Goal: Find contact information: Find contact information

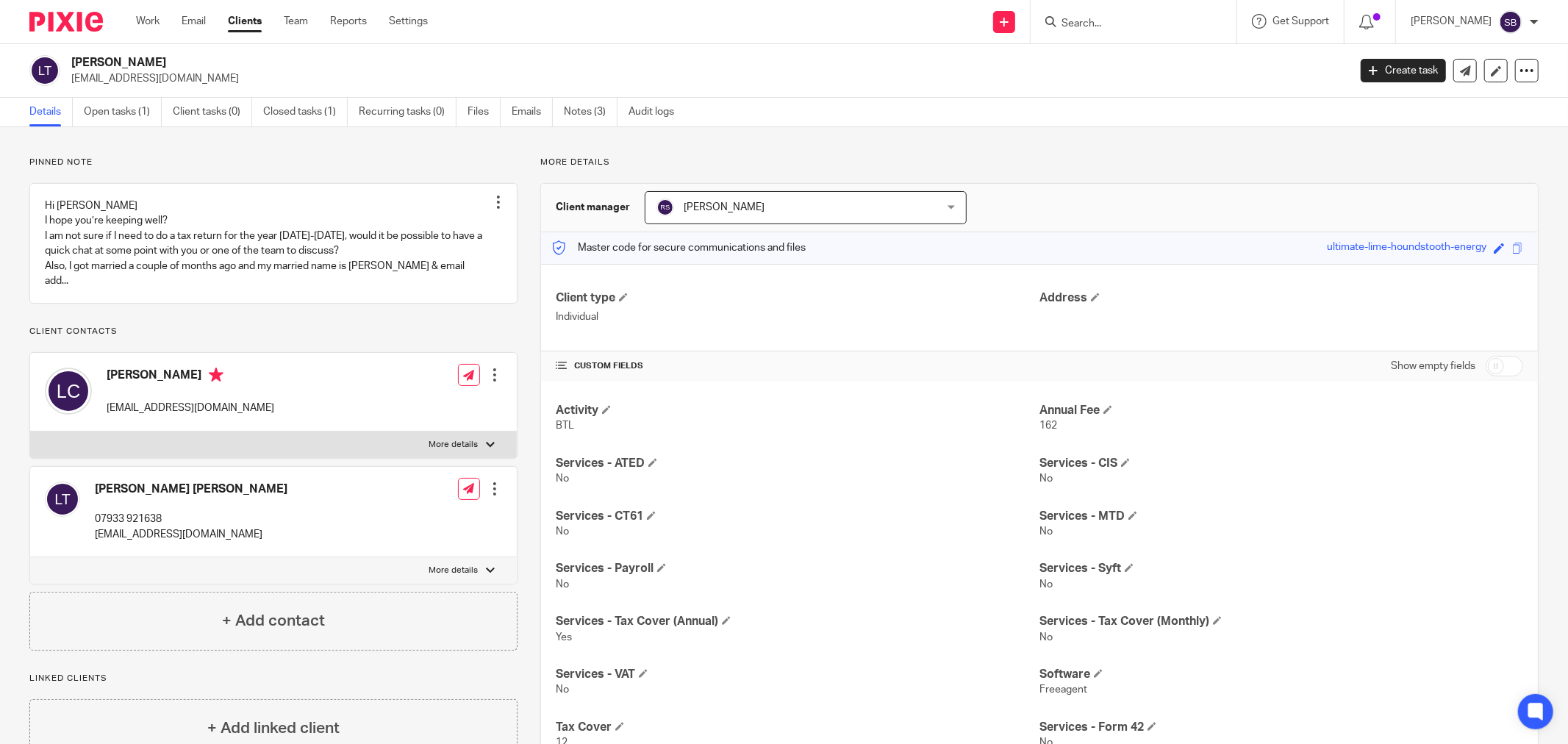
click at [1103, 22] on input "Search" at bounding box center [1126, 25] width 132 height 13
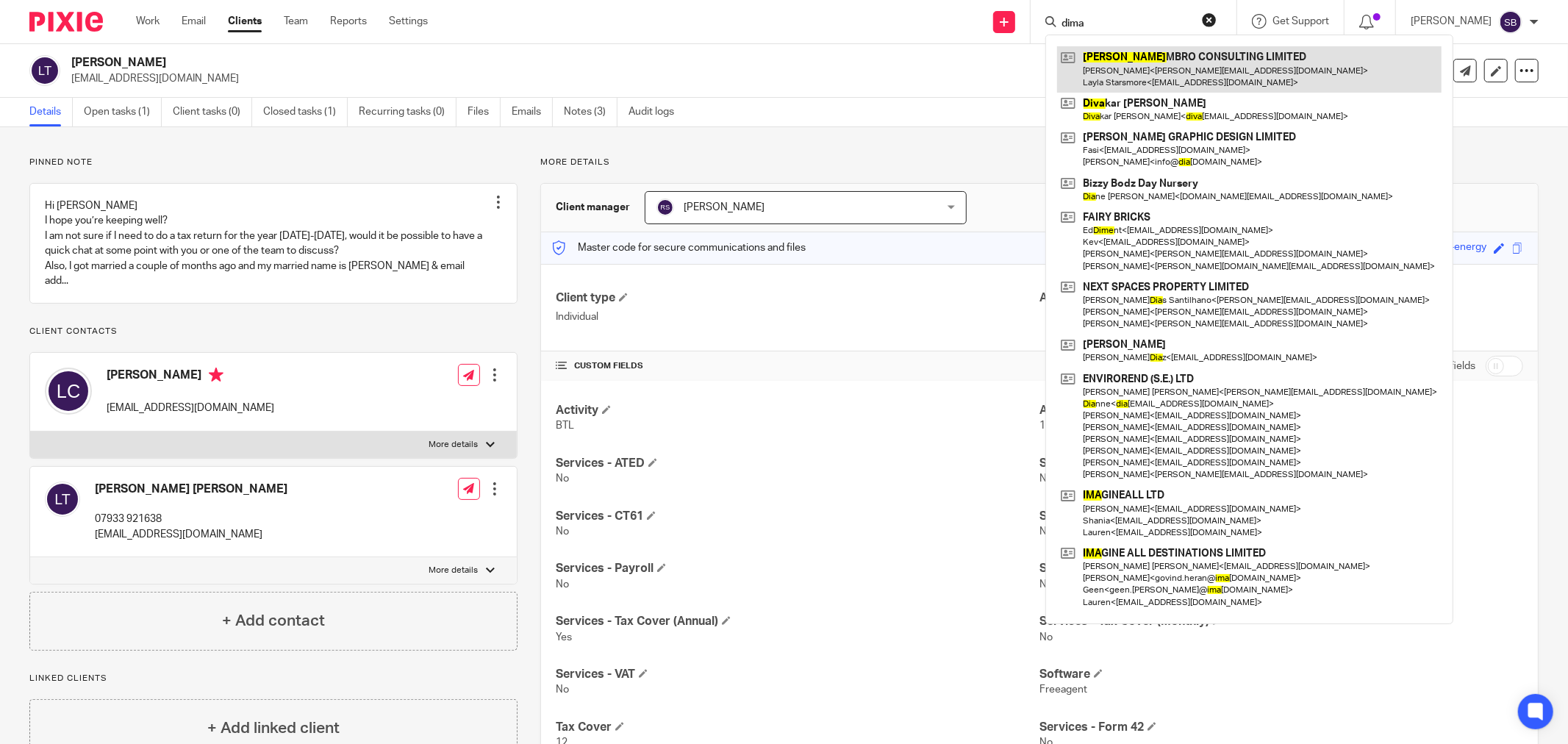
type input "dima"
click at [1143, 67] on link at bounding box center [1249, 69] width 384 height 46
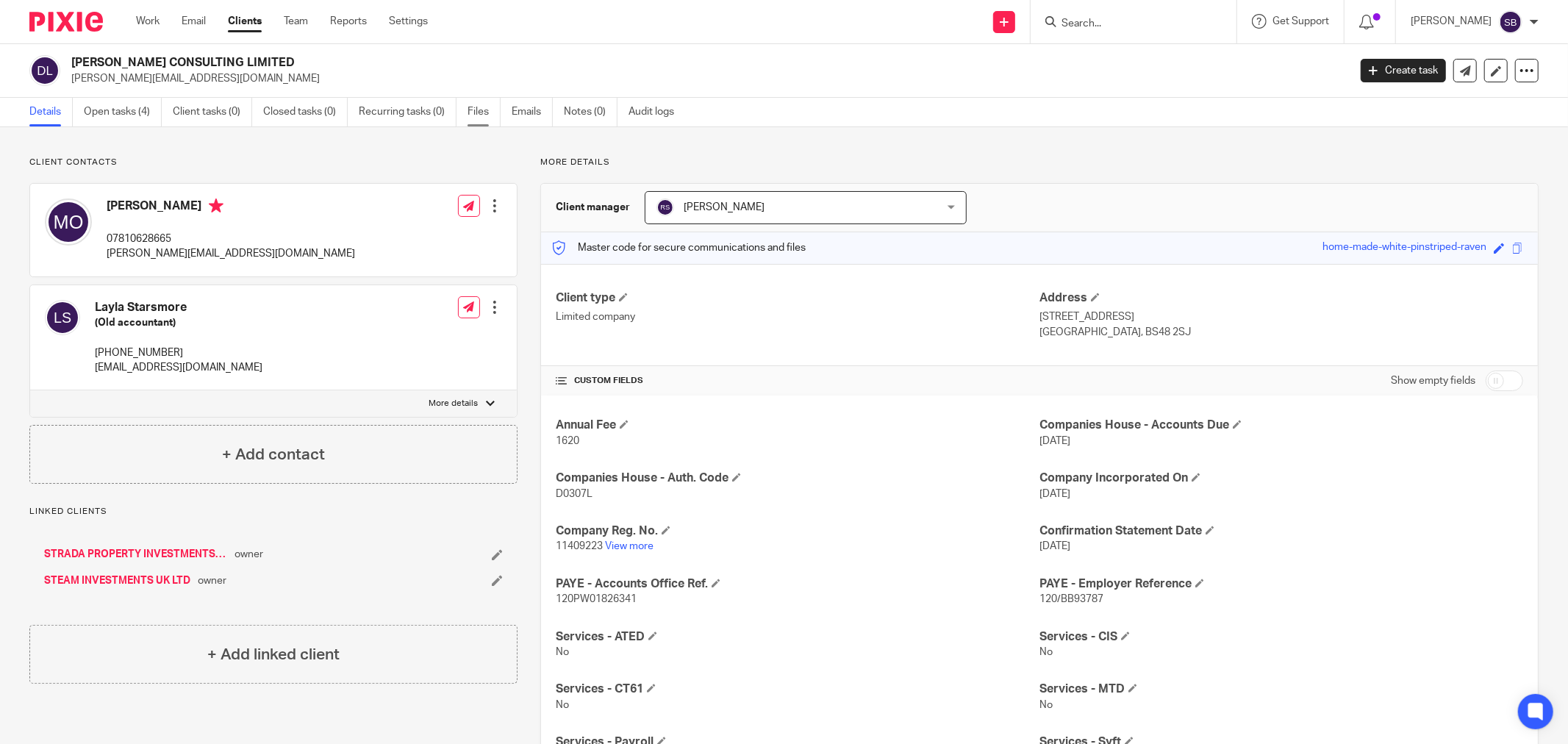
click at [469, 108] on link "Files" at bounding box center [484, 112] width 33 height 28
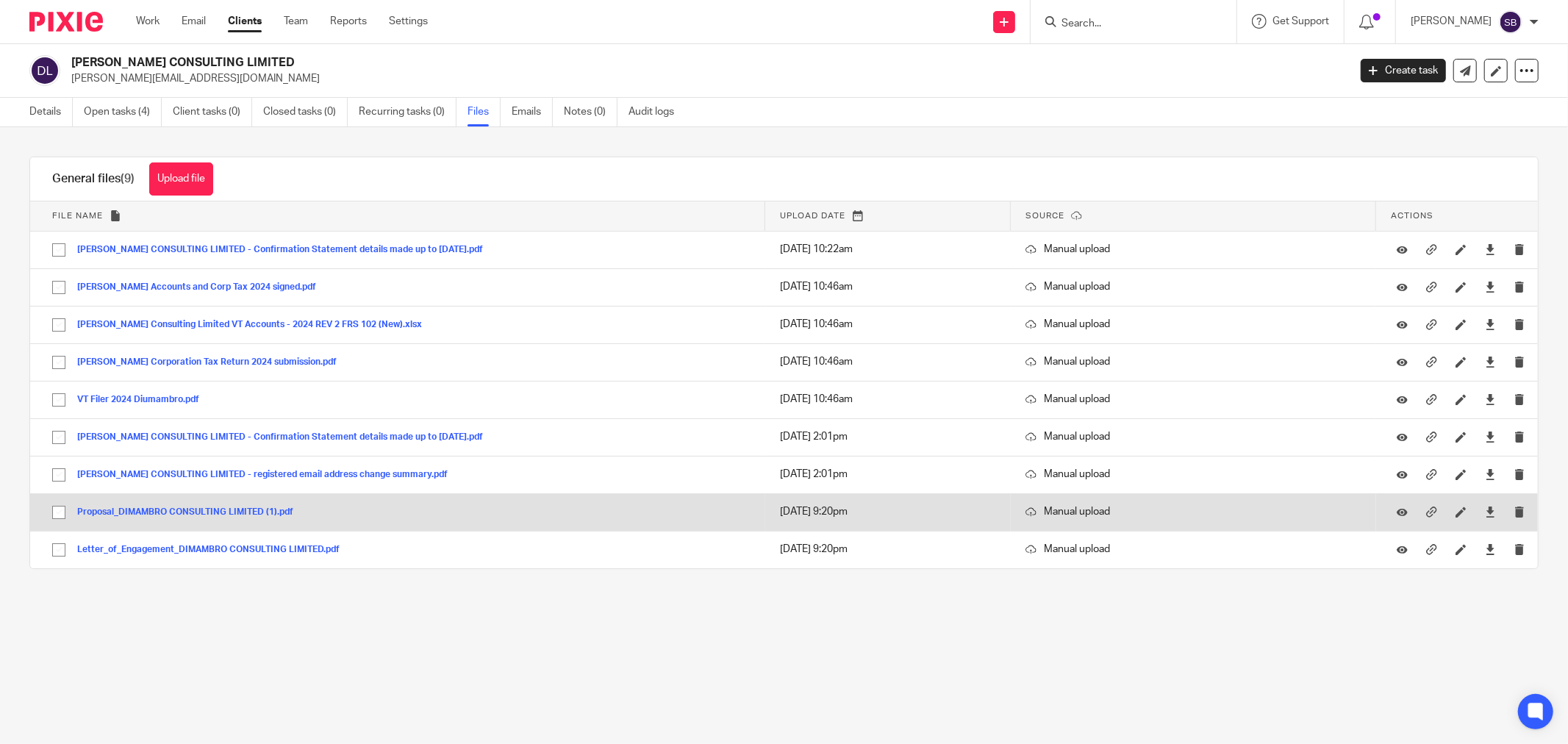
click at [255, 511] on button "Proposal_DIMAMBRO CONSULTING LIMITED (1).pdf" at bounding box center [191, 512] width 227 height 10
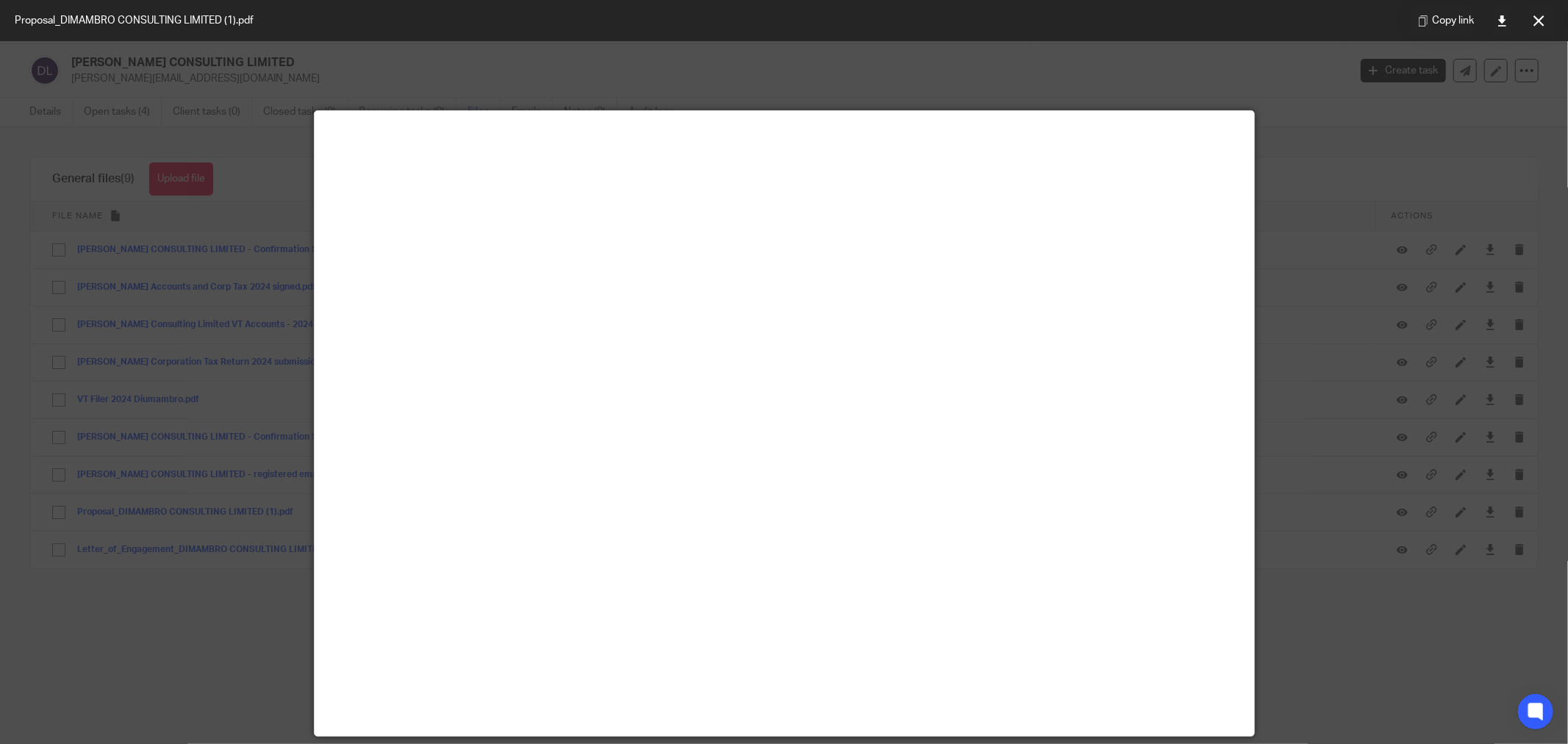
click at [1366, 695] on div at bounding box center [784, 372] width 1568 height 744
click at [1538, 19] on icon at bounding box center [1539, 21] width 11 height 11
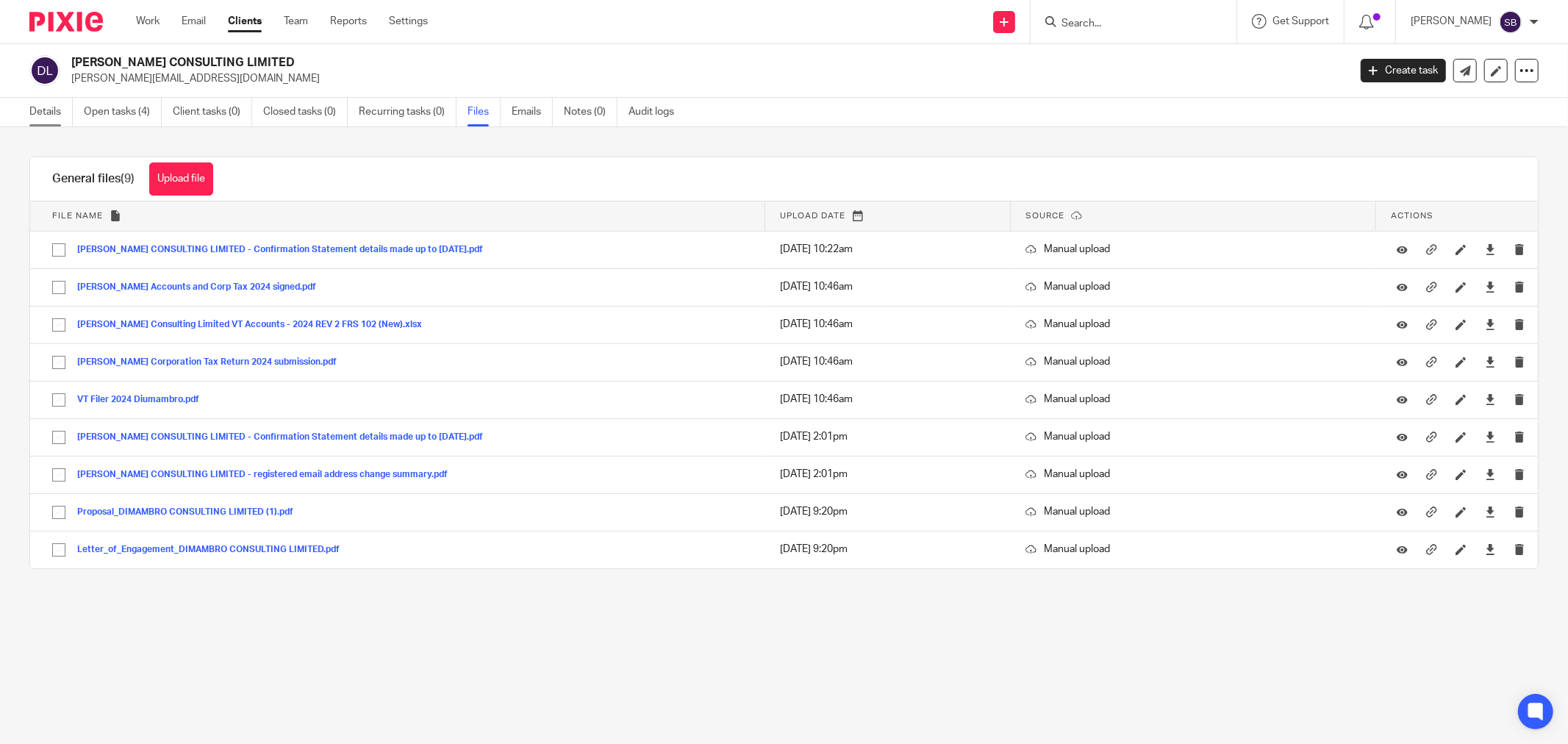
click at [41, 117] on link "Details" at bounding box center [51, 112] width 43 height 28
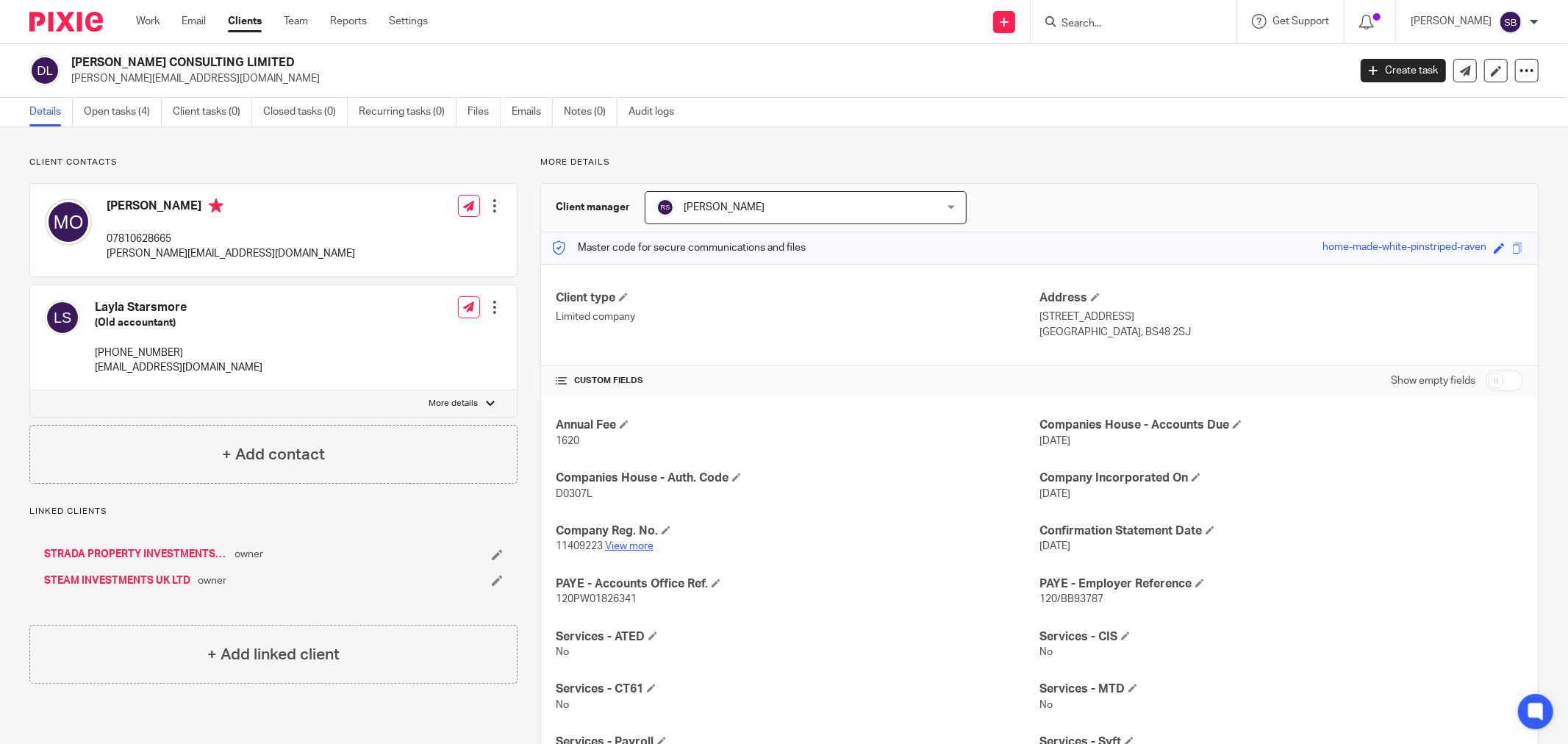
click at [638, 545] on link "View more" at bounding box center [629, 547] width 49 height 10
click at [1151, 23] on input "Search" at bounding box center [1126, 25] width 132 height 13
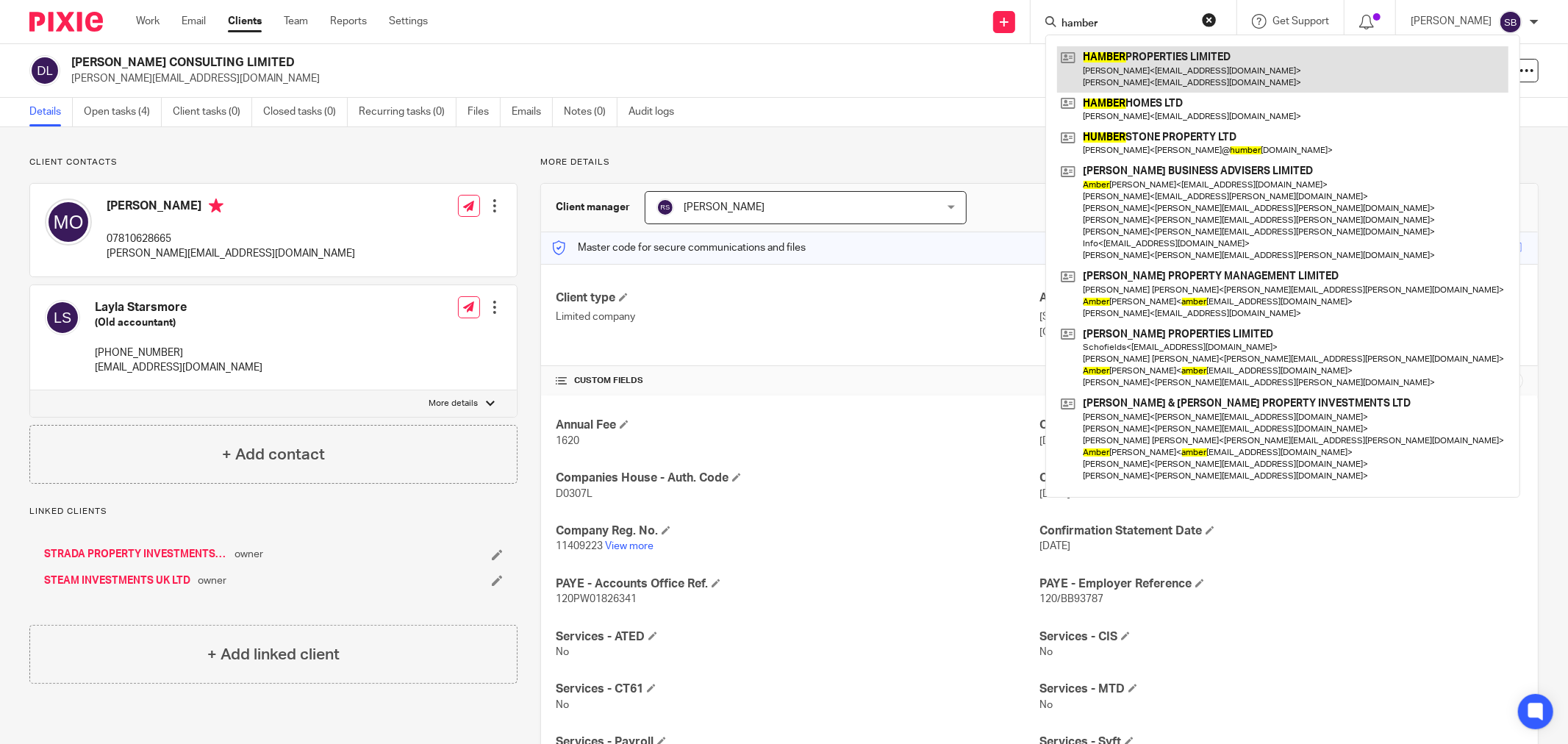
type input "hamber"
click at [1187, 58] on link at bounding box center [1283, 69] width 452 height 46
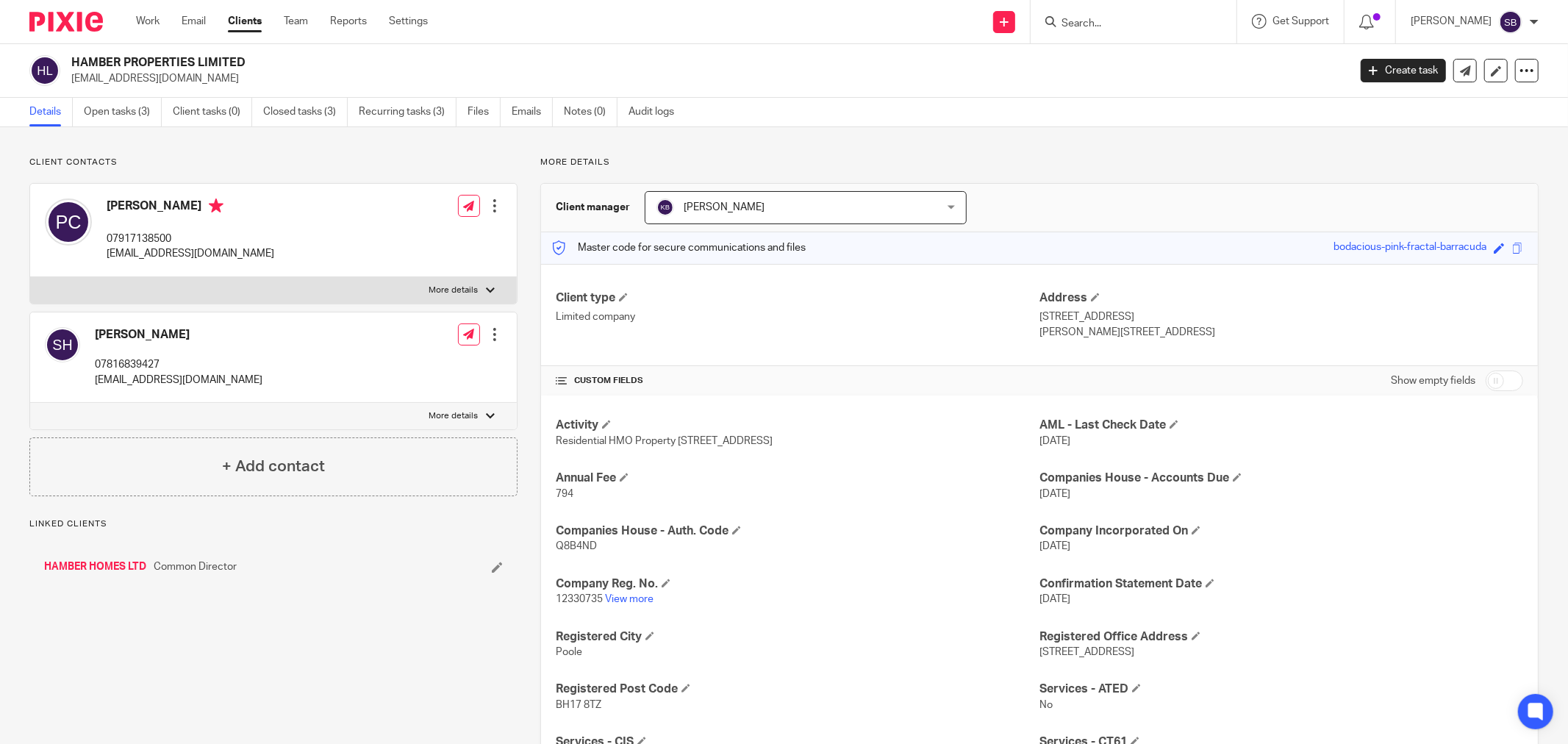
click at [94, 566] on link "HAMBER HOMES LTD" at bounding box center [95, 567] width 102 height 15
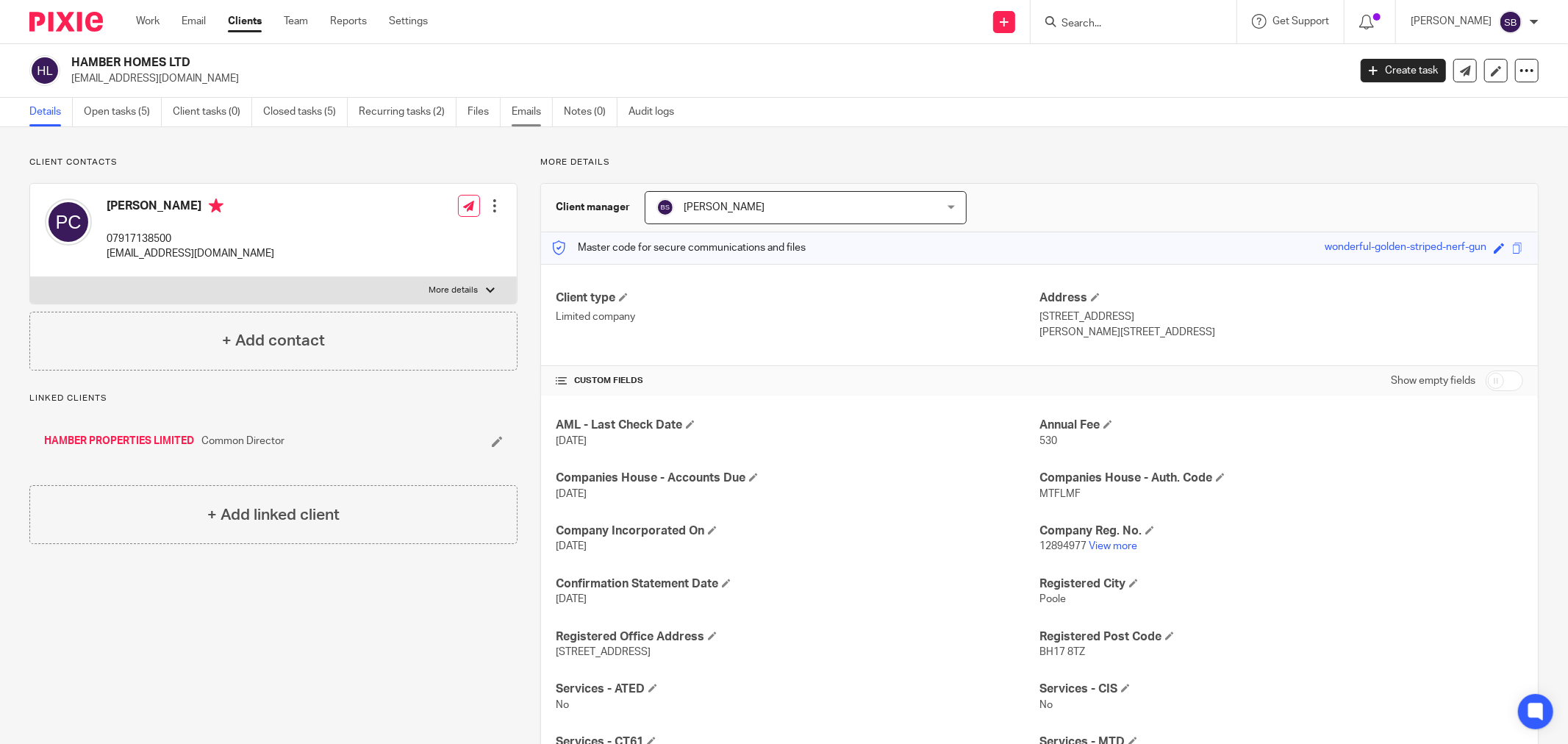
click at [525, 100] on link "Emails" at bounding box center [532, 112] width 41 height 28
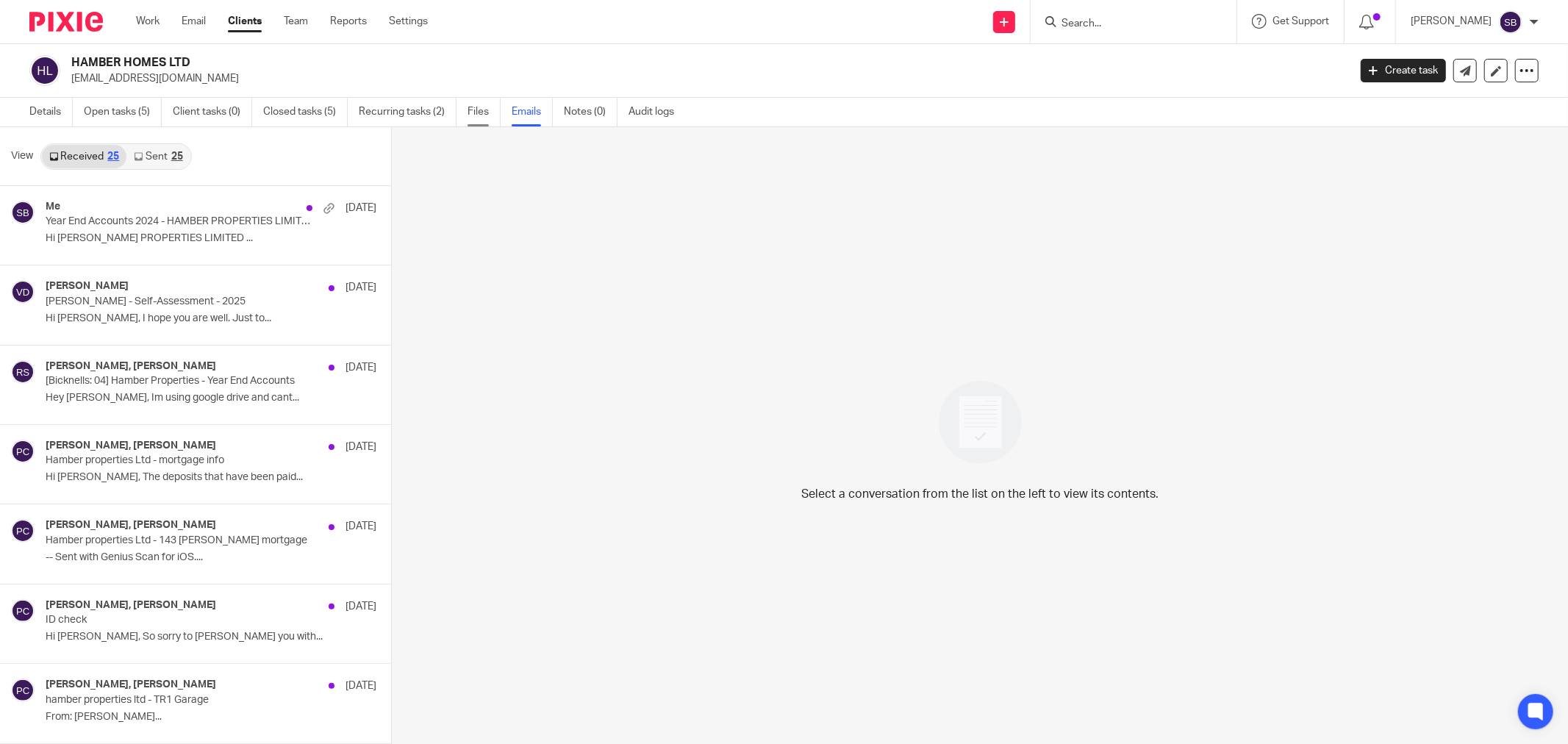
click at [481, 114] on link "Files" at bounding box center [484, 112] width 33 height 28
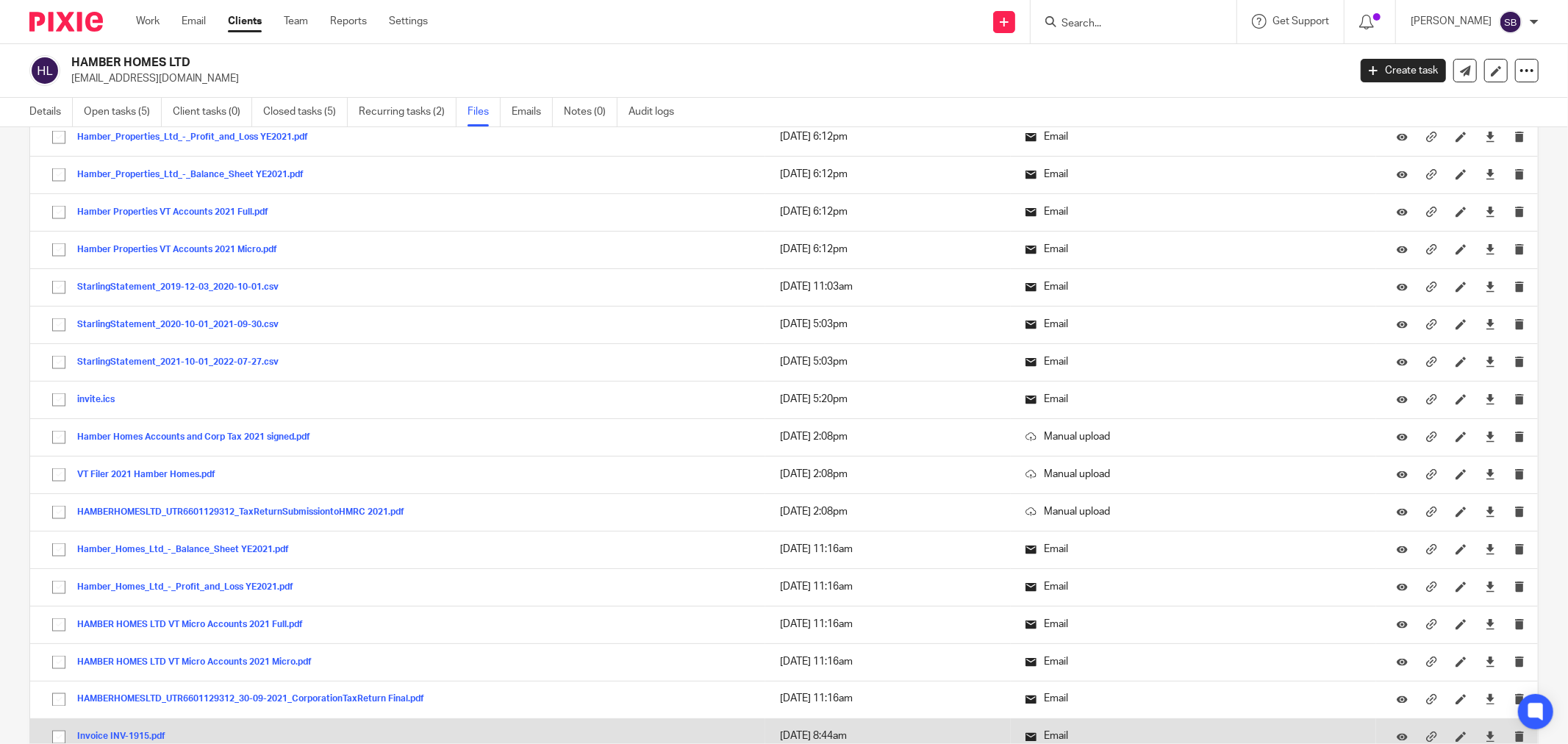
scroll to position [1797, 0]
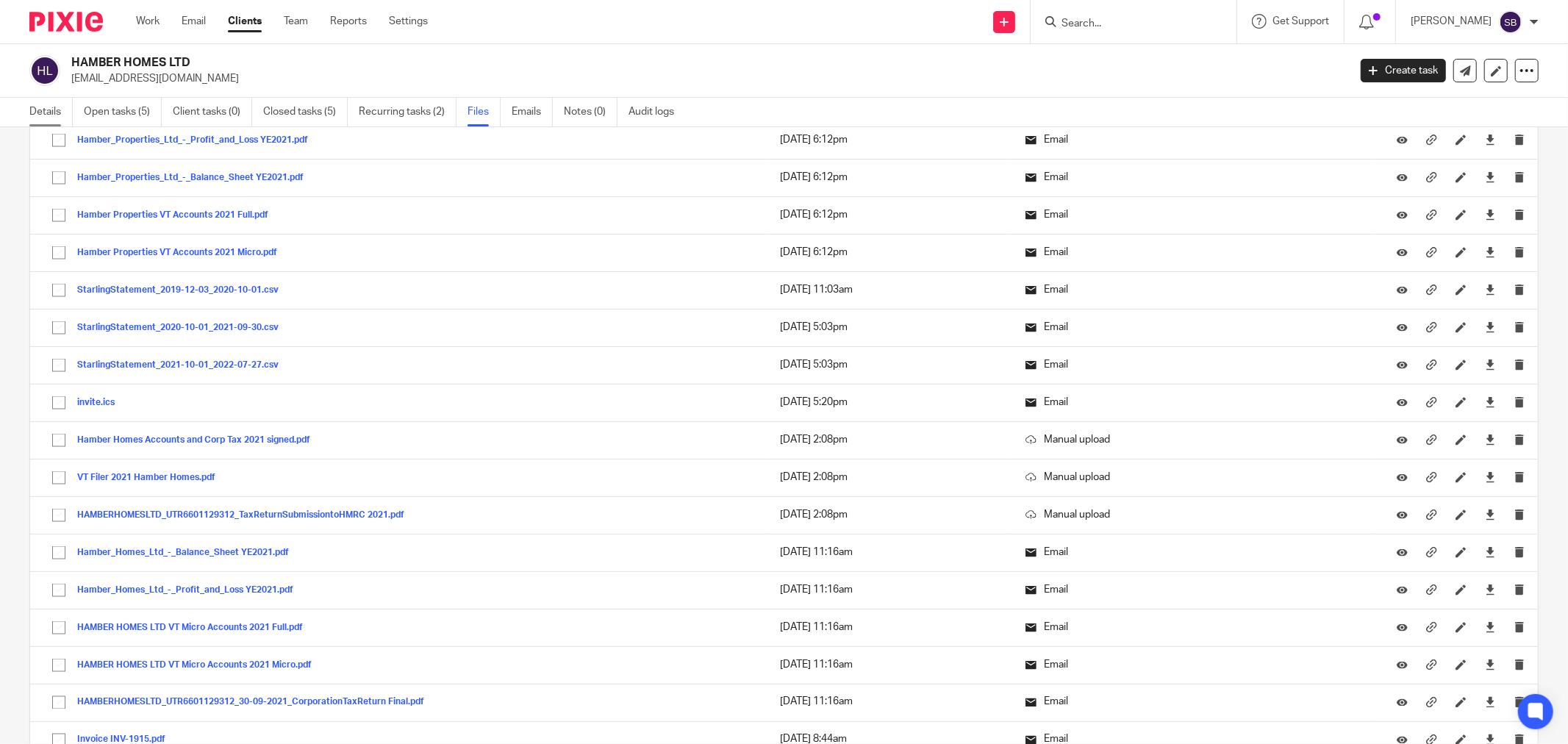
click at [49, 115] on link "Details" at bounding box center [51, 112] width 43 height 28
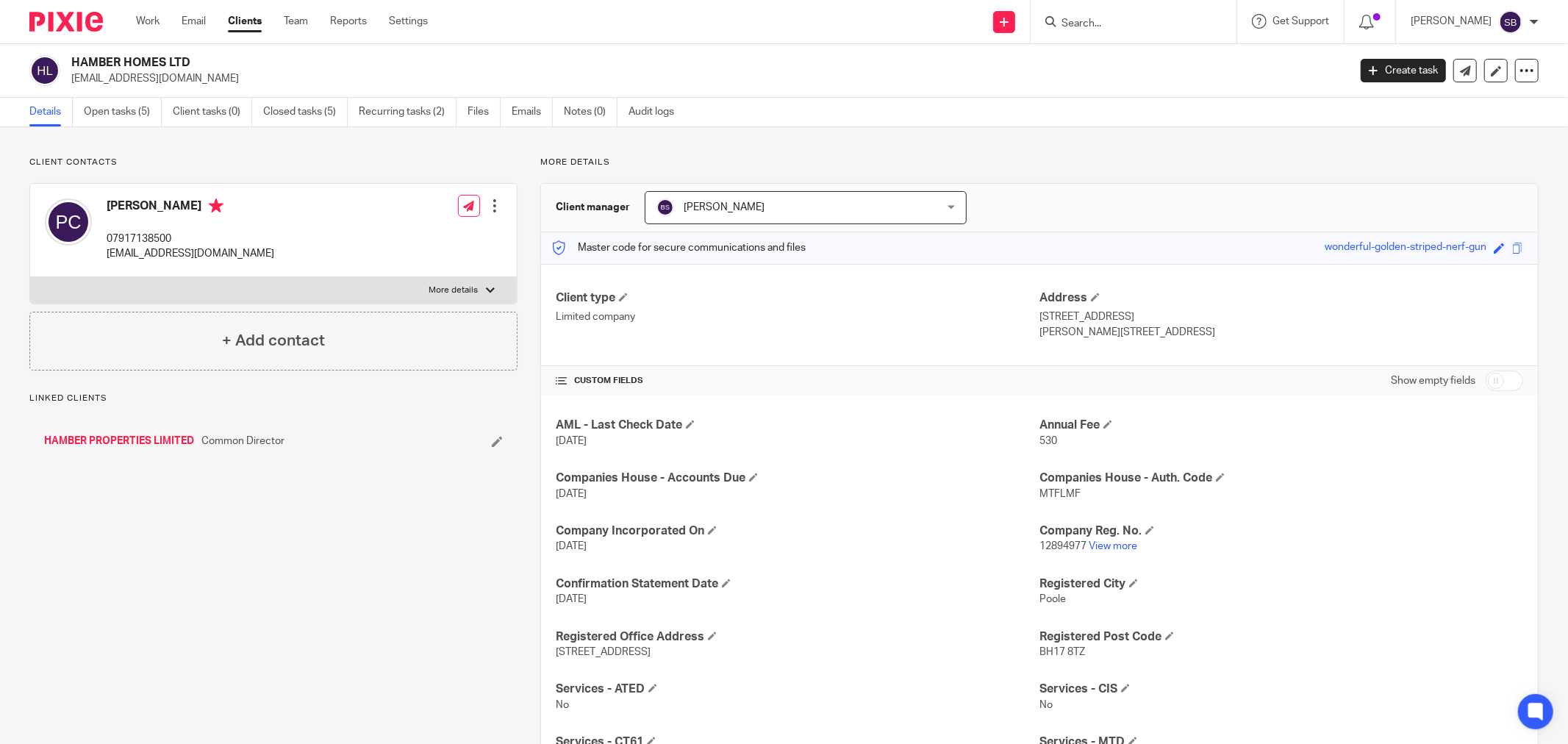
drag, startPoint x: 106, startPoint y: 203, endPoint x: 176, endPoint y: 203, distance: 70.0
click at [176, 203] on h4 "Phil Comber" at bounding box center [191, 207] width 167 height 19
copy h4 "Phil Comber"
click at [70, 61] on div "HAMBER HOMES LTD phil.comber@hotmail.co.uk" at bounding box center [683, 70] width 1309 height 31
drag, startPoint x: 70, startPoint y: 61, endPoint x: 195, endPoint y: 59, distance: 125.0
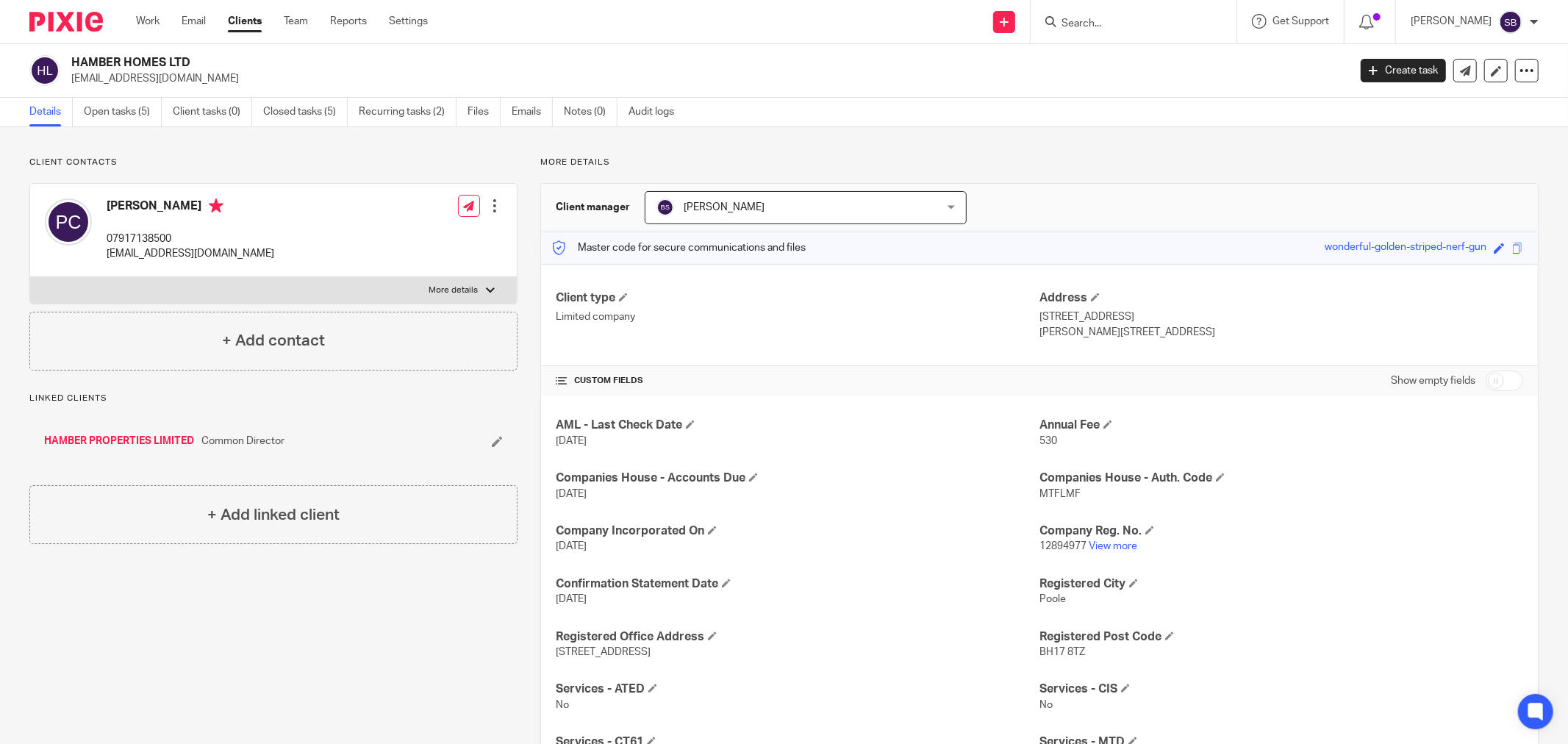
click at [195, 59] on h2 "HAMBER HOMES LTD" at bounding box center [578, 63] width 1014 height 16
copy h2 "HAMBER HOMES LTD"
drag, startPoint x: 105, startPoint y: 255, endPoint x: 248, endPoint y: 259, distance: 143.1
click at [248, 259] on div "Phil Comber 07917138500 phil.comber@hotmail.co.uk Edit contact Create client fr…" at bounding box center [273, 230] width 487 height 93
copy p "[EMAIL_ADDRESS][DOMAIN_NAME]"
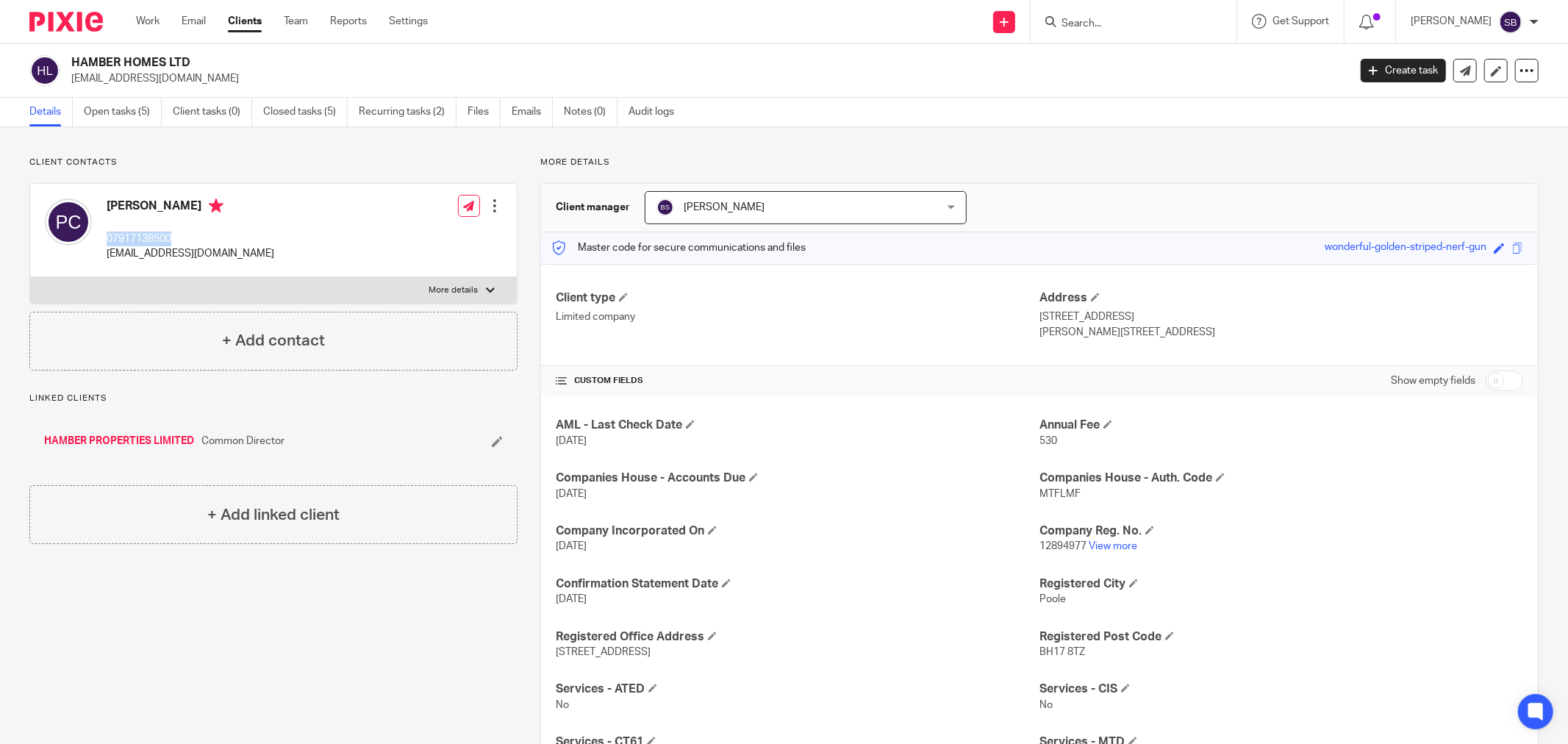
drag, startPoint x: 106, startPoint y: 236, endPoint x: 185, endPoint y: 236, distance: 79.0
click at [185, 236] on p "07917138500" at bounding box center [191, 239] width 167 height 15
copy p "07917138500"
drag, startPoint x: 1033, startPoint y: 546, endPoint x: 1077, endPoint y: 543, distance: 44.1
click at [1077, 543] on span "12894977" at bounding box center [1063, 547] width 47 height 10
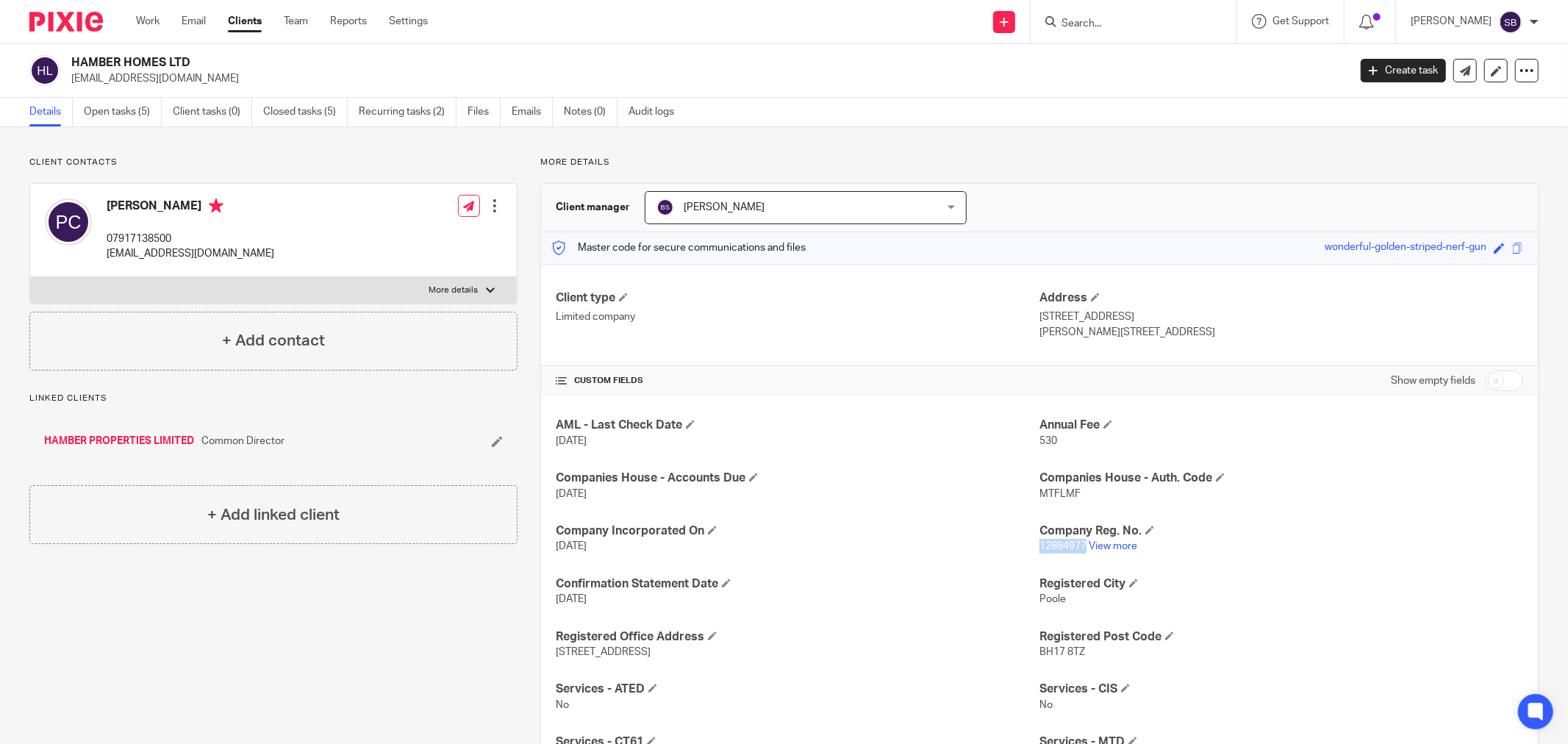
copy span "12894977"
drag, startPoint x: 70, startPoint y: 64, endPoint x: 208, endPoint y: 49, distance: 138.8
click at [208, 49] on div "HAMBER HOMES LTD phil.comber@hotmail.co.uk Create task Update from Companies Ho…" at bounding box center [784, 71] width 1568 height 54
copy h2 "HAMBER HOMES LTD"
click at [1117, 553] on p "12894977 View more" at bounding box center [1281, 547] width 484 height 15
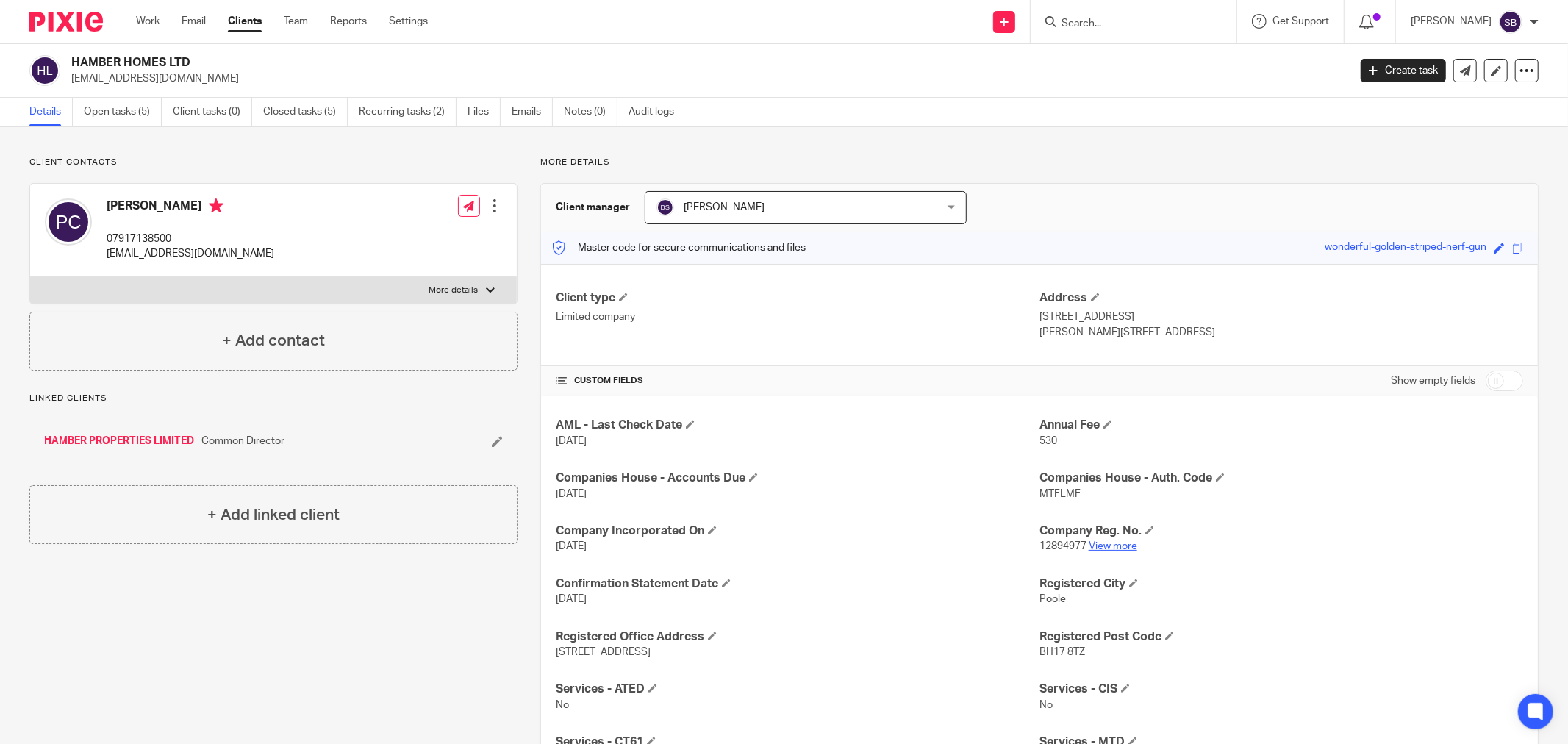
click at [1114, 547] on link "View more" at bounding box center [1113, 547] width 49 height 10
click at [1117, 26] on input "Search" at bounding box center [1126, 25] width 132 height 13
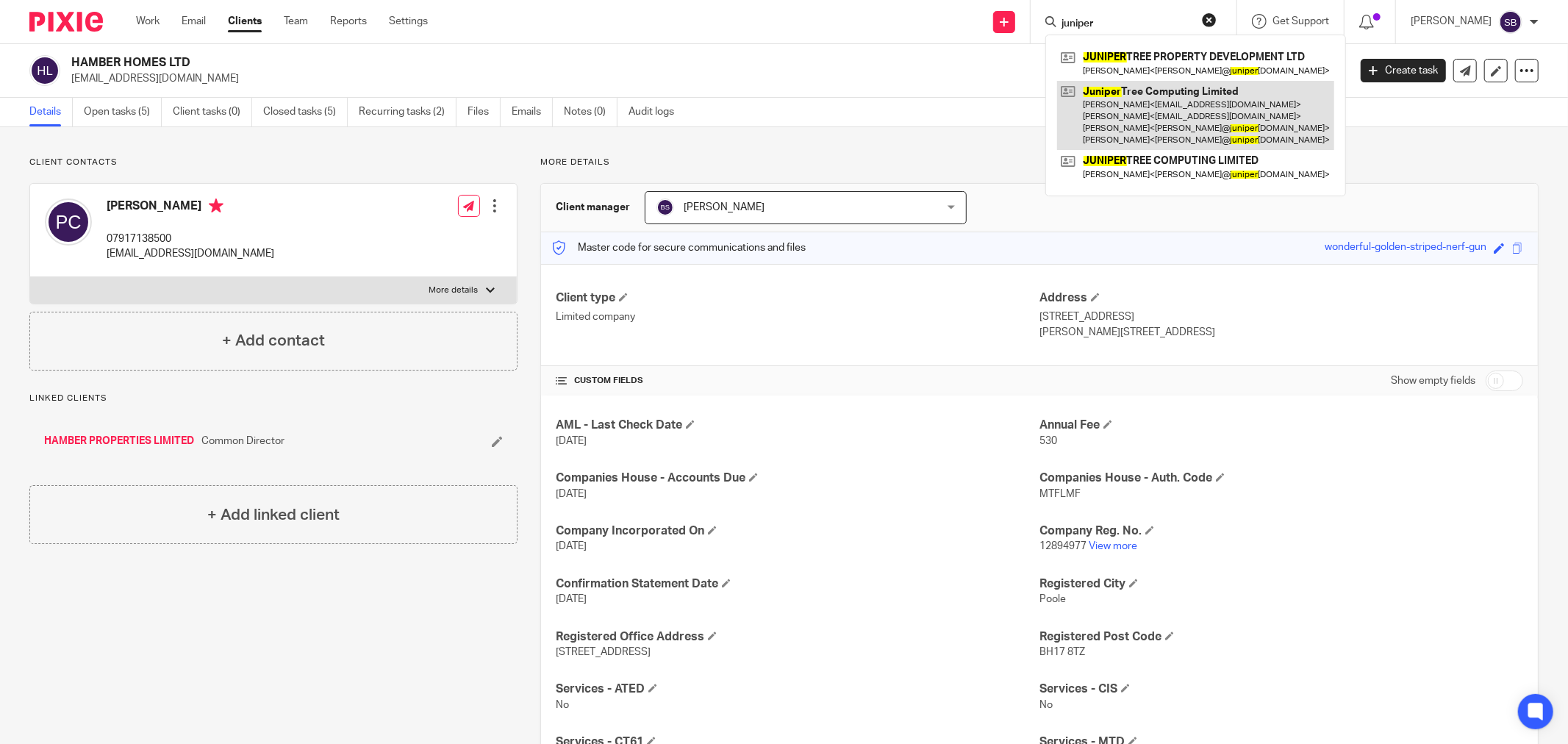
type input "juniper"
click at [1231, 120] on link at bounding box center [1196, 115] width 277 height 70
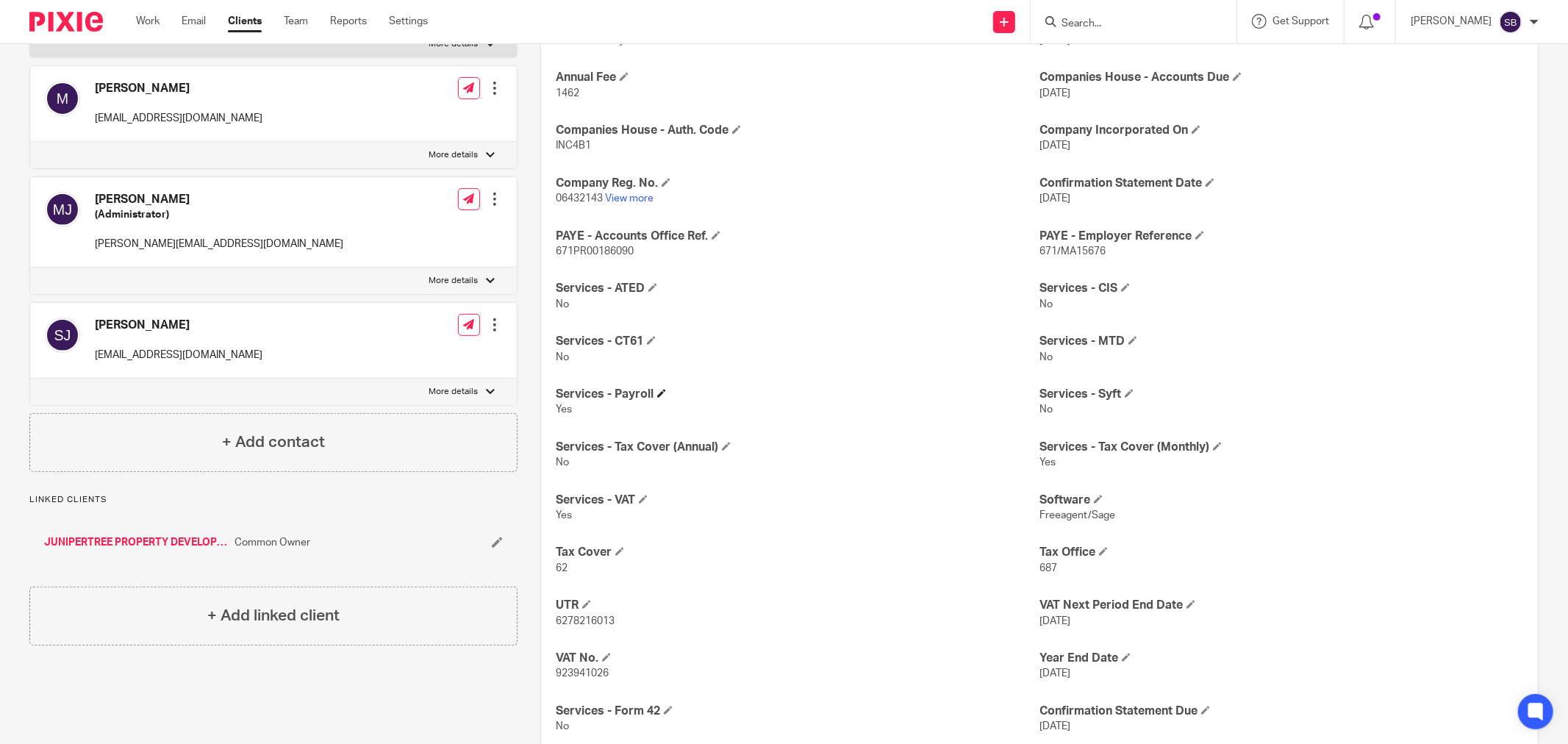
scroll to position [408, 0]
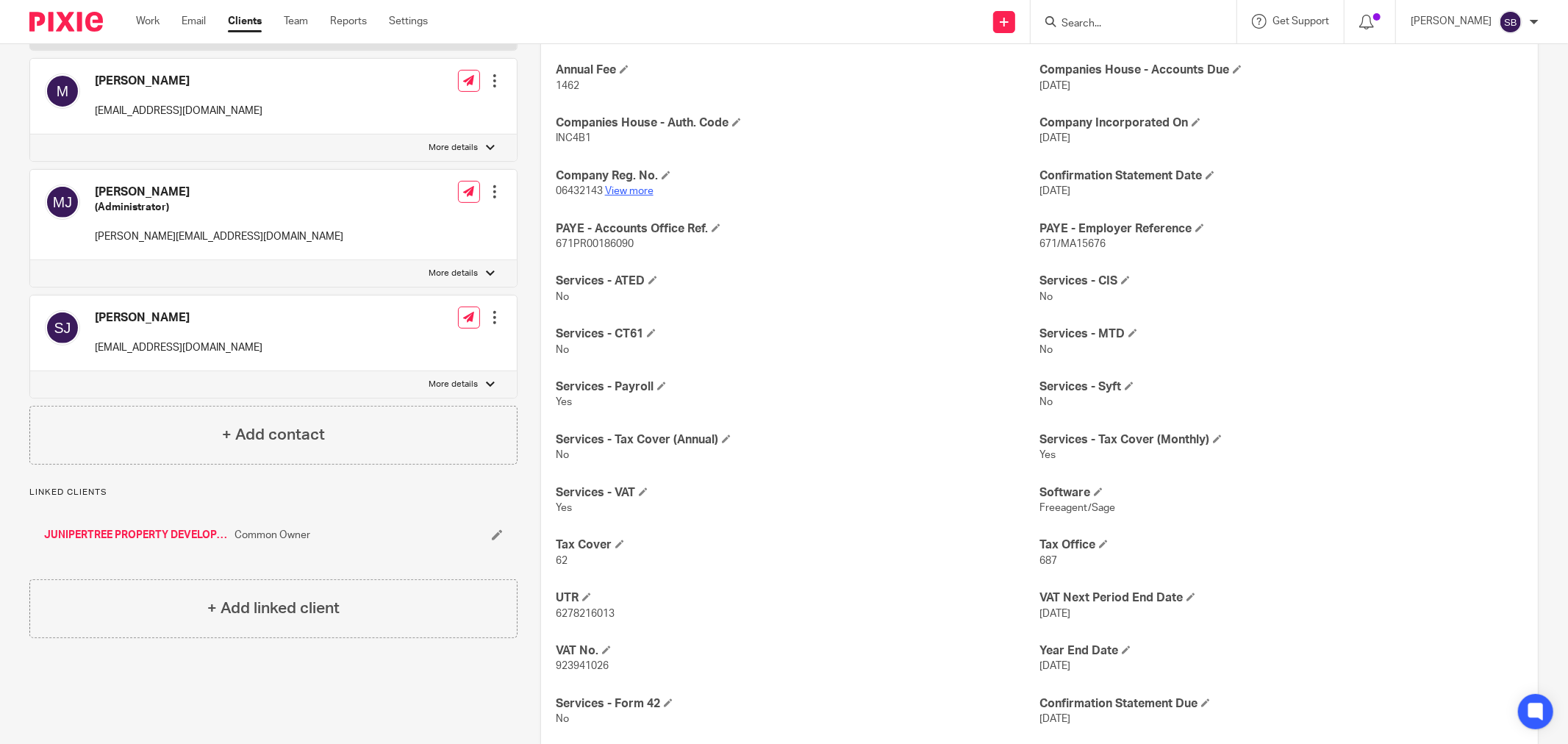
click at [630, 192] on link "View more" at bounding box center [629, 191] width 49 height 10
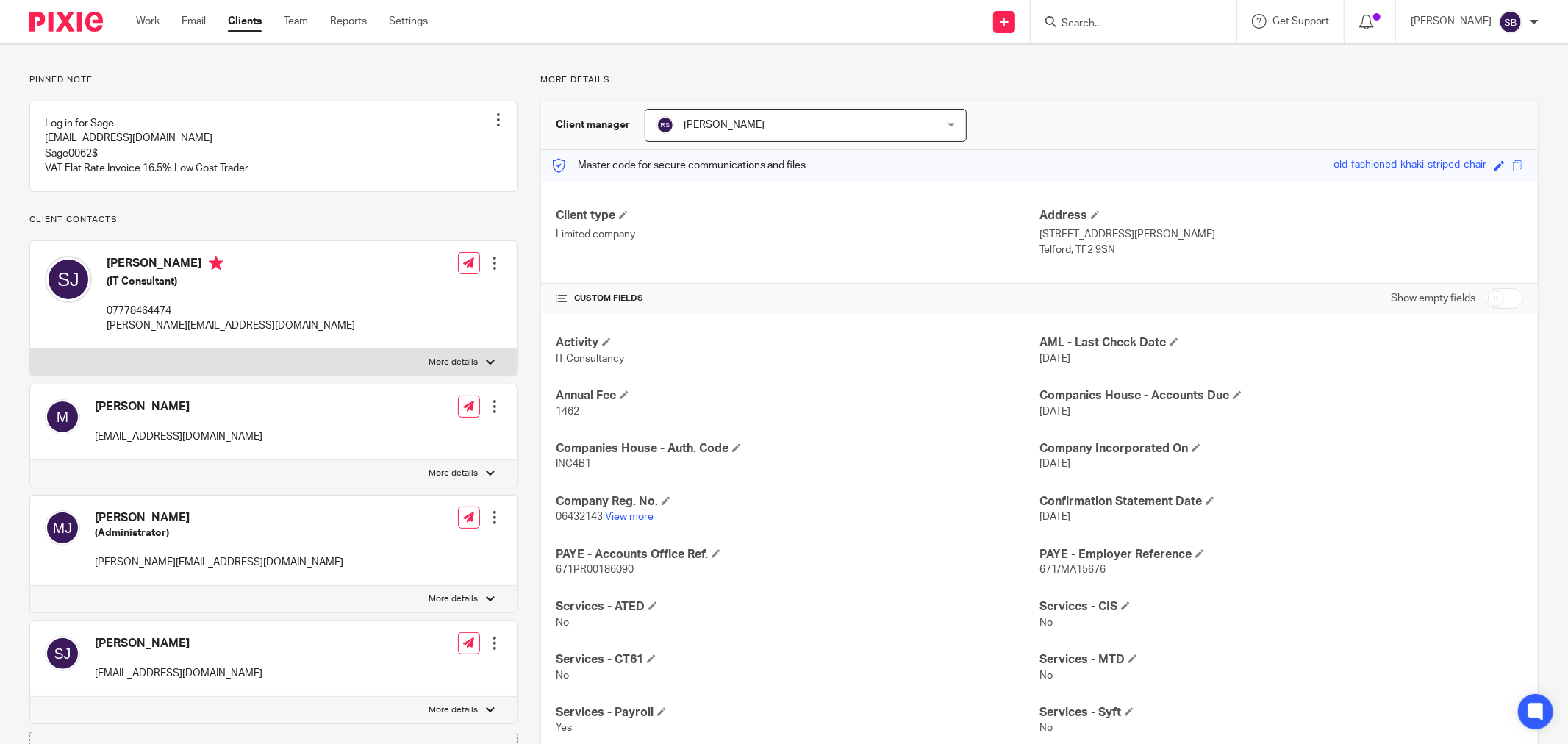
scroll to position [82, 0]
click at [1152, 21] on input "Search" at bounding box center [1126, 25] width 132 height 13
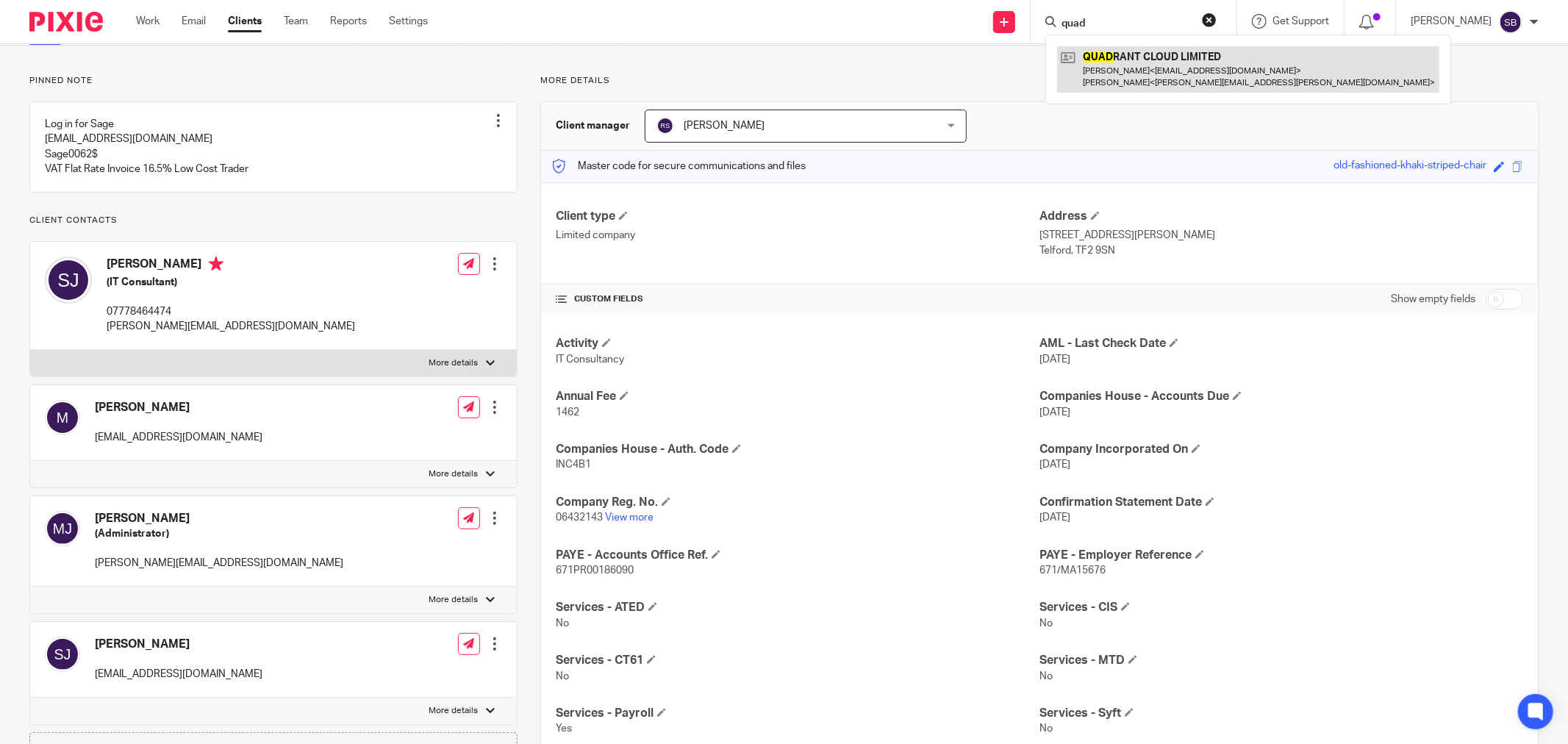
type input "quad"
click at [1161, 74] on link at bounding box center [1248, 69] width 382 height 46
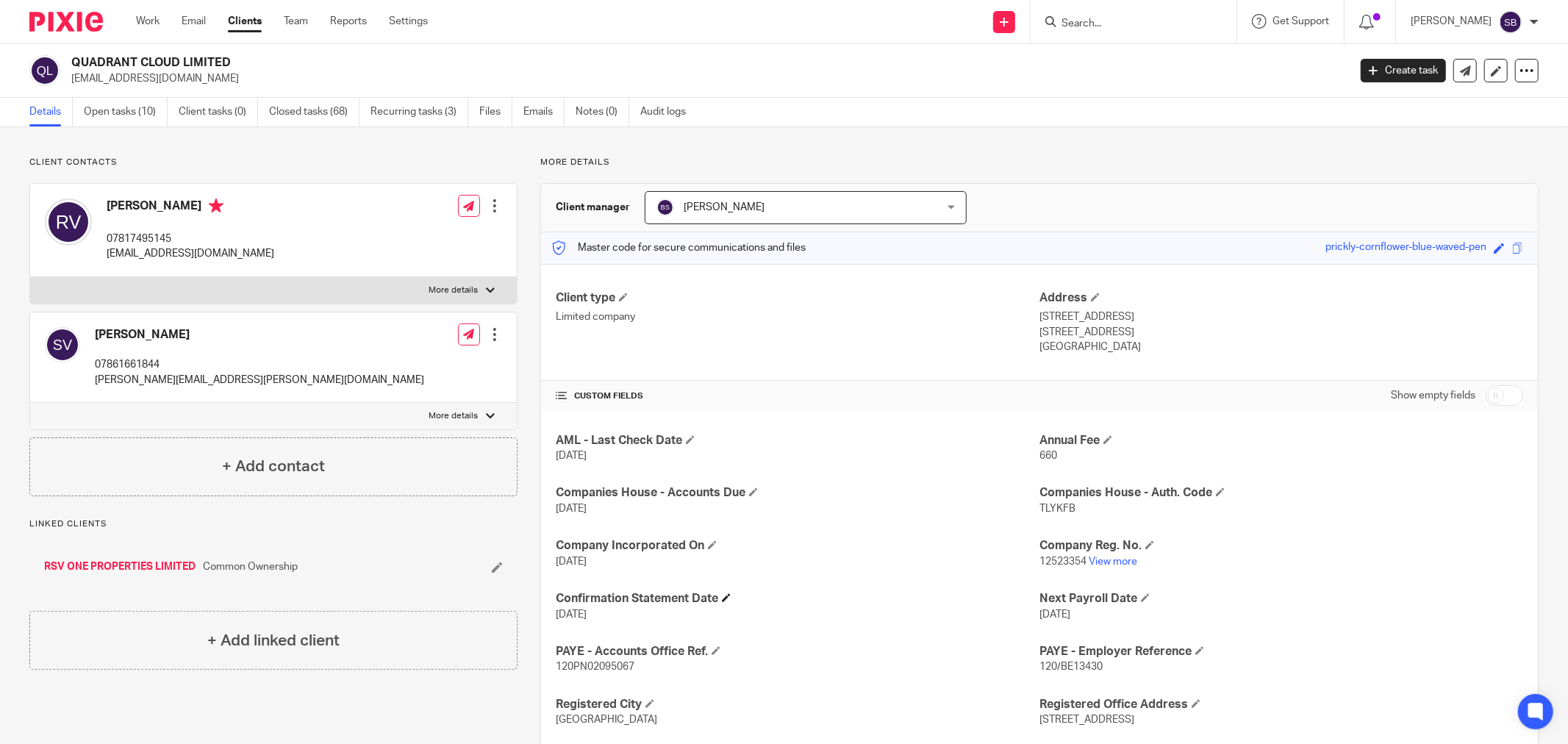
scroll to position [82, 0]
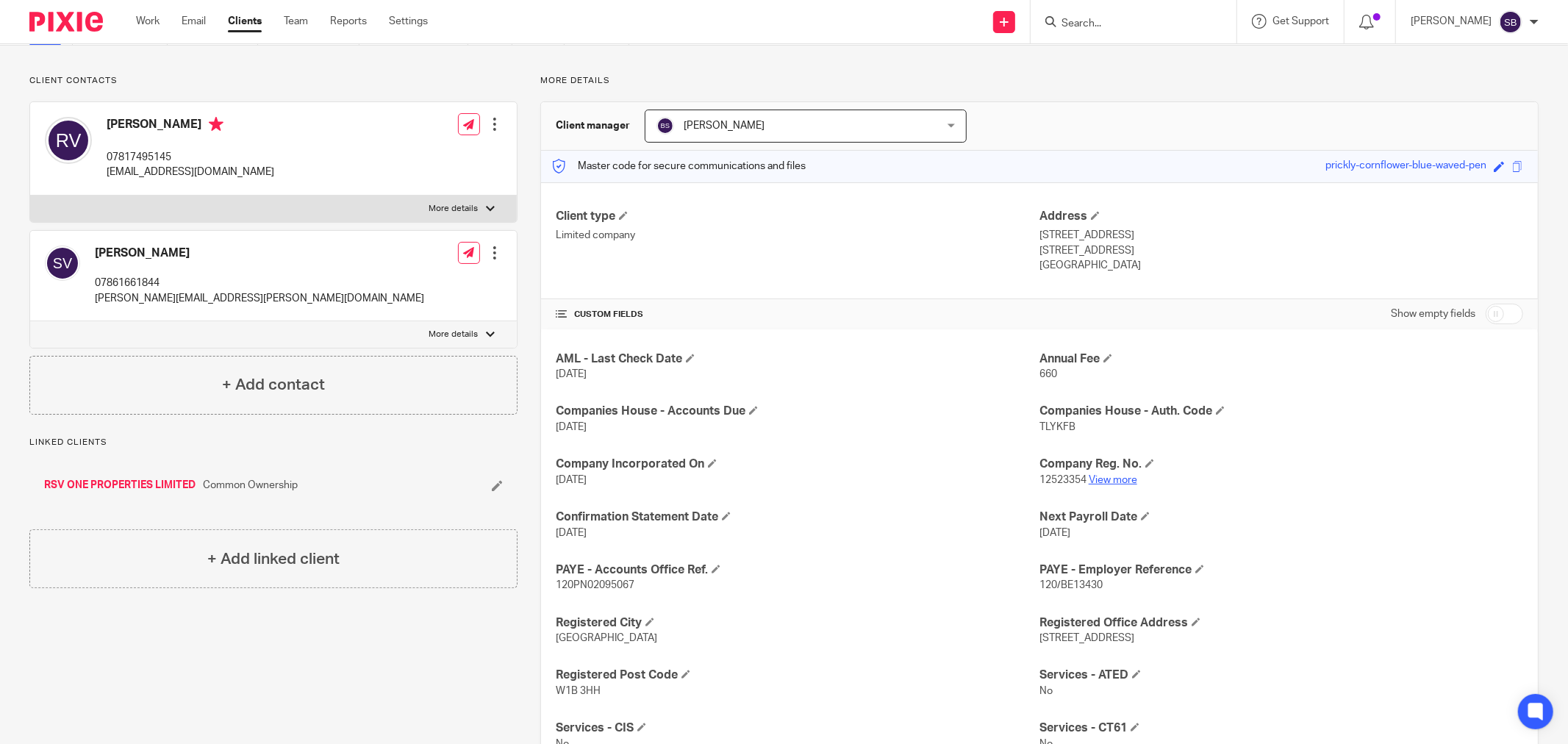
click at [1113, 483] on link "View more" at bounding box center [1113, 480] width 49 height 10
click at [353, 22] on link "Reports" at bounding box center [348, 22] width 37 height 15
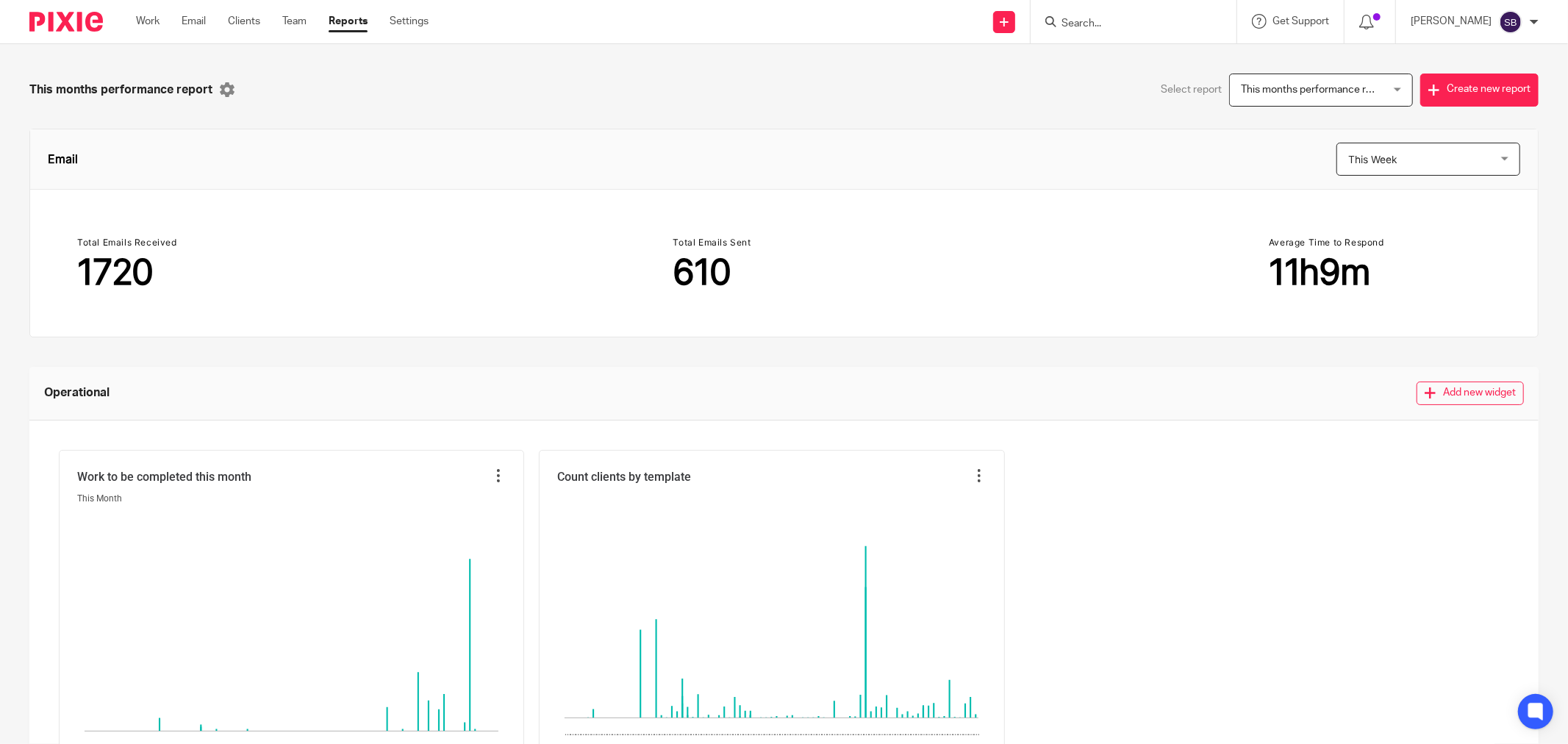
click at [1114, 22] on input "Search" at bounding box center [1126, 25] width 132 height 13
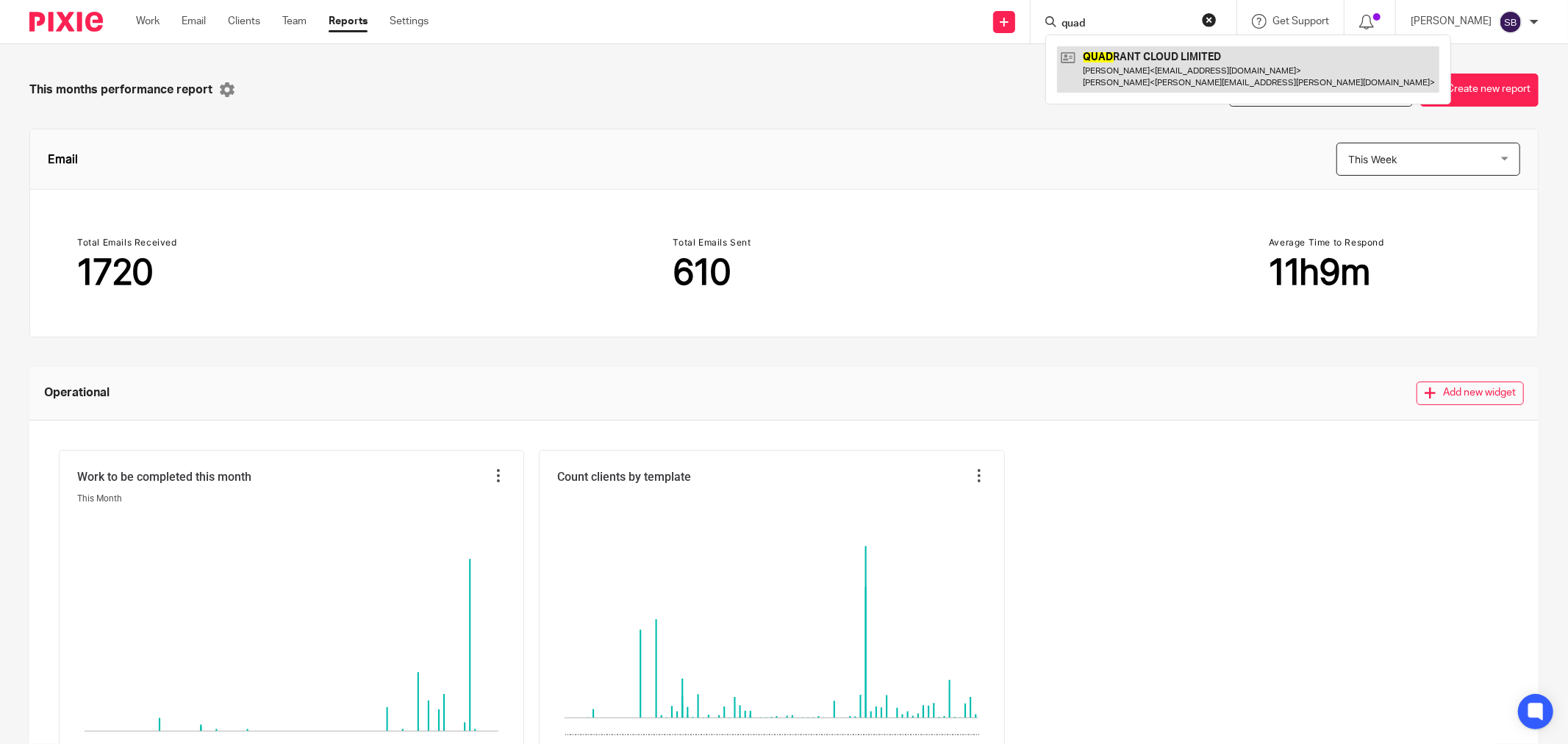
type input "quad"
click at [1122, 76] on link at bounding box center [1248, 69] width 382 height 46
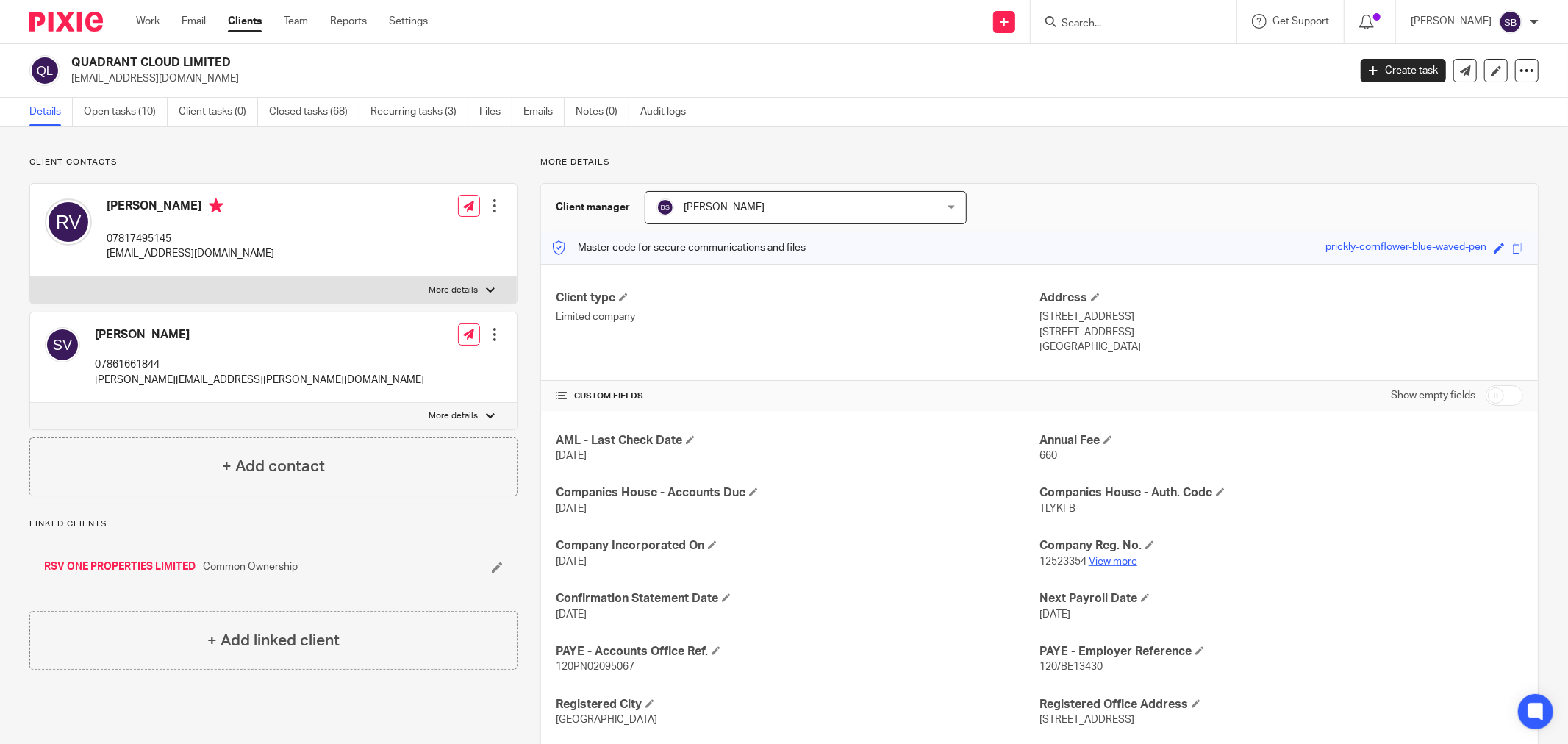
click at [1114, 563] on link "View more" at bounding box center [1113, 562] width 49 height 10
click at [494, 113] on link "Files" at bounding box center [496, 112] width 33 height 28
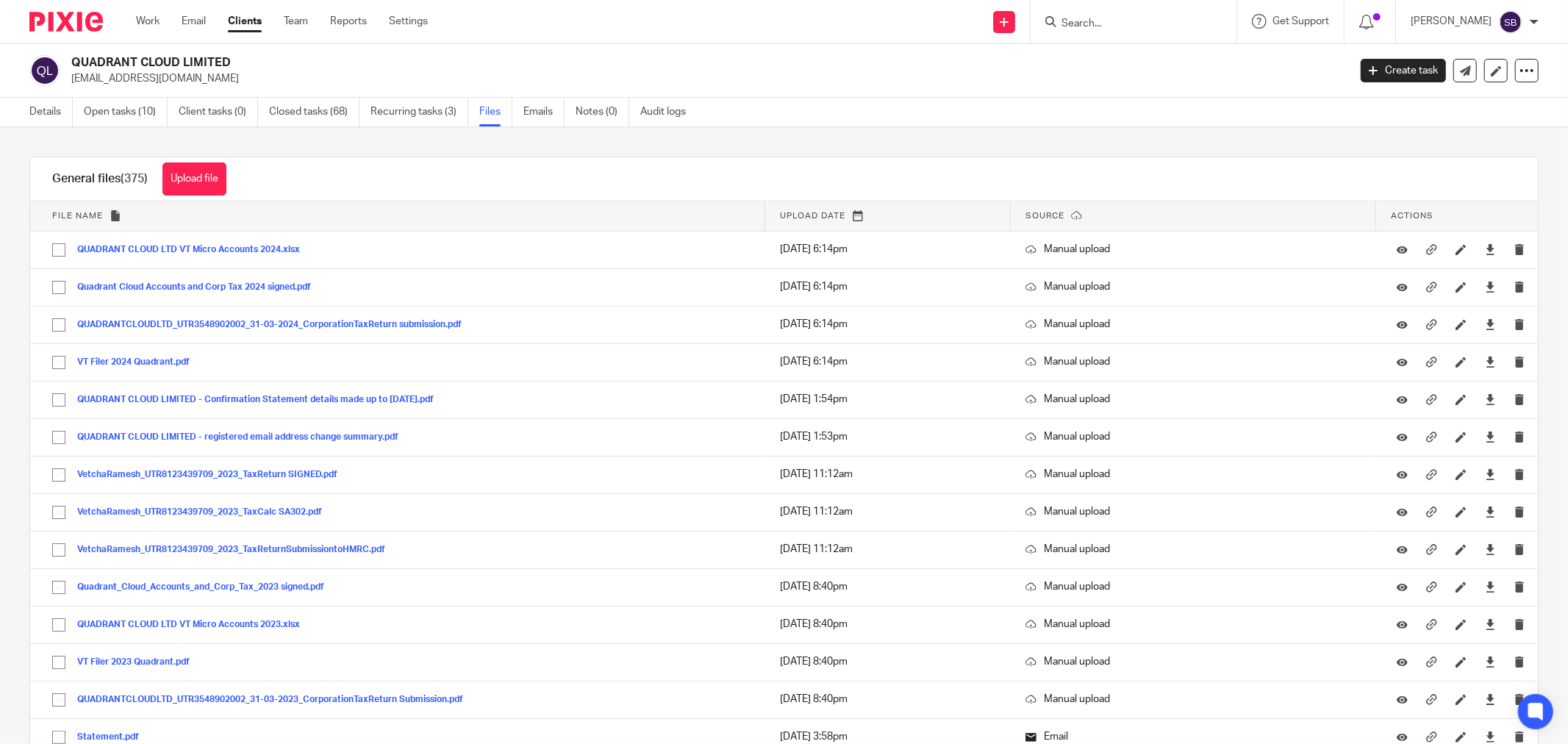
drag, startPoint x: 73, startPoint y: 62, endPoint x: 232, endPoint y: 49, distance: 159.5
click at [232, 49] on div "QUADRANT CLOUD LIMITED ramesh.vetcha@gmail.com Create task Update from Companie…" at bounding box center [784, 71] width 1568 height 54
copy h2 "QUADRANT CLOUD LIMITED"
click at [31, 111] on link "Details" at bounding box center [51, 112] width 43 height 28
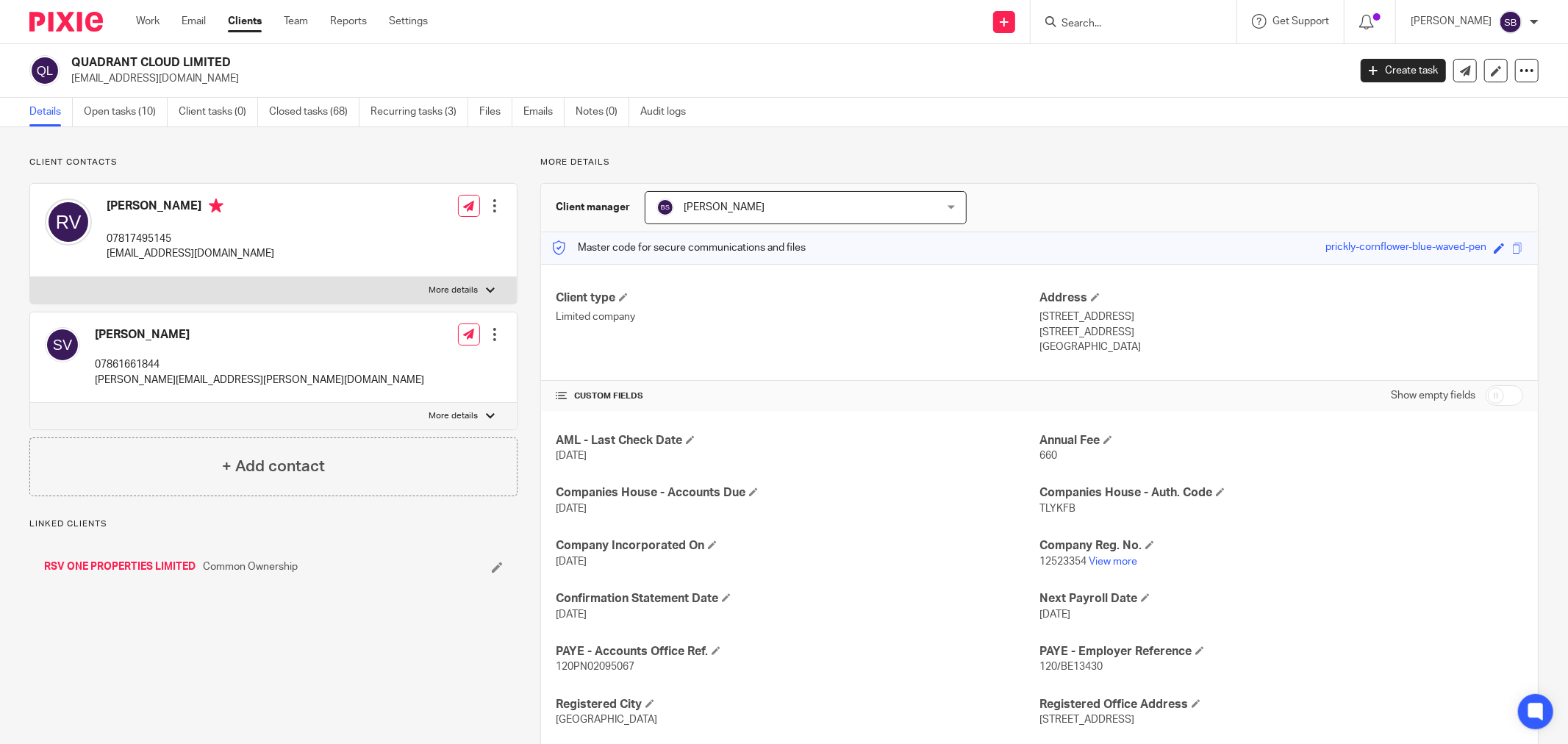
drag, startPoint x: 72, startPoint y: 76, endPoint x: 239, endPoint y: 74, distance: 167.0
click at [239, 74] on p "[EMAIL_ADDRESS][DOMAIN_NAME]" at bounding box center [704, 79] width 1267 height 15
copy p "[EMAIL_ADDRESS][DOMAIN_NAME]"
drag, startPoint x: 103, startPoint y: 239, endPoint x: 188, endPoint y: 236, distance: 85.1
click at [188, 236] on div "[PERSON_NAME] 07817495145 [EMAIL_ADDRESS][DOMAIN_NAME]" at bounding box center [159, 230] width 230 height 78
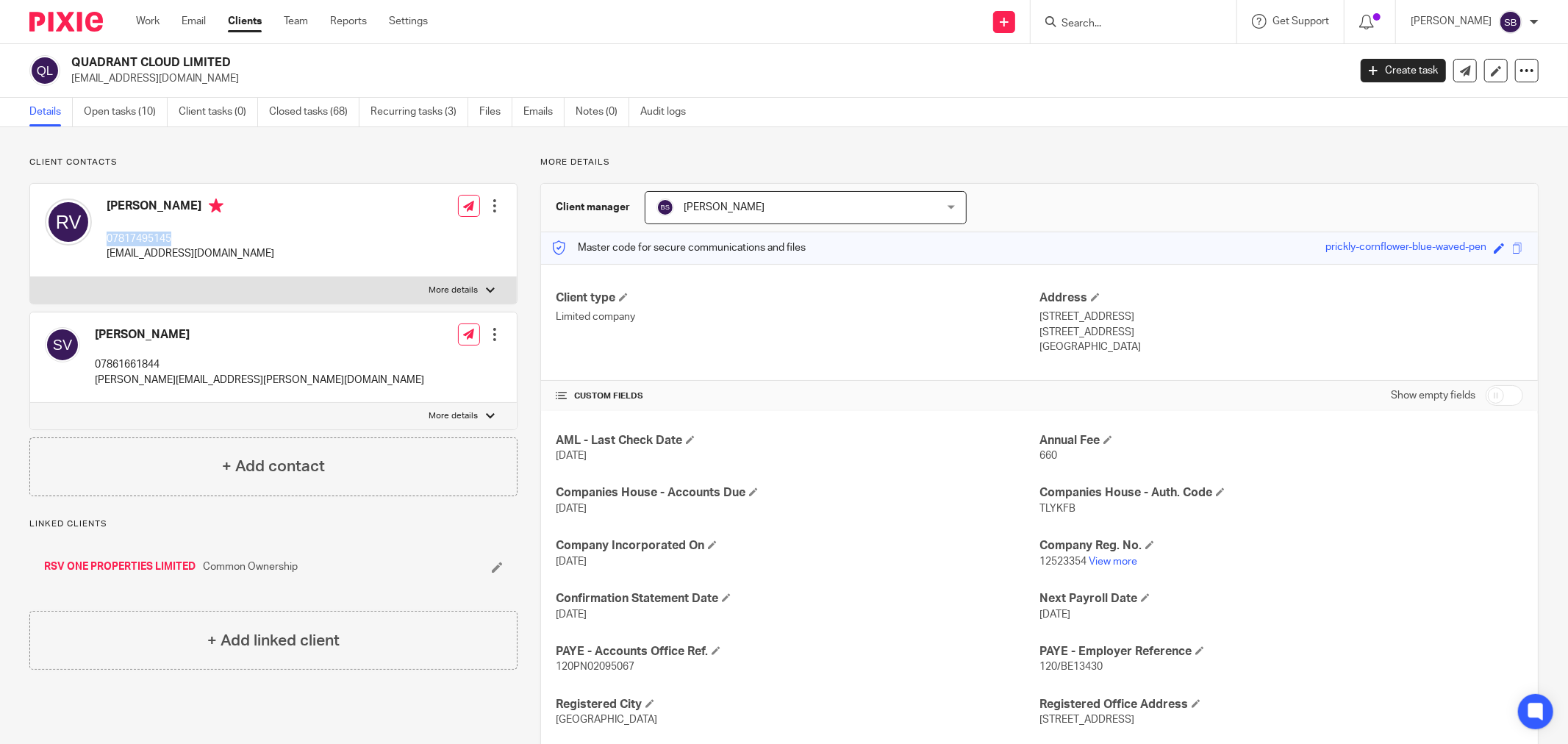
copy p "07817495145"
click at [1103, 18] on input "Search" at bounding box center [1126, 25] width 132 height 13
type input "rsv"
click at [1142, 57] on link at bounding box center [1181, 63] width 248 height 34
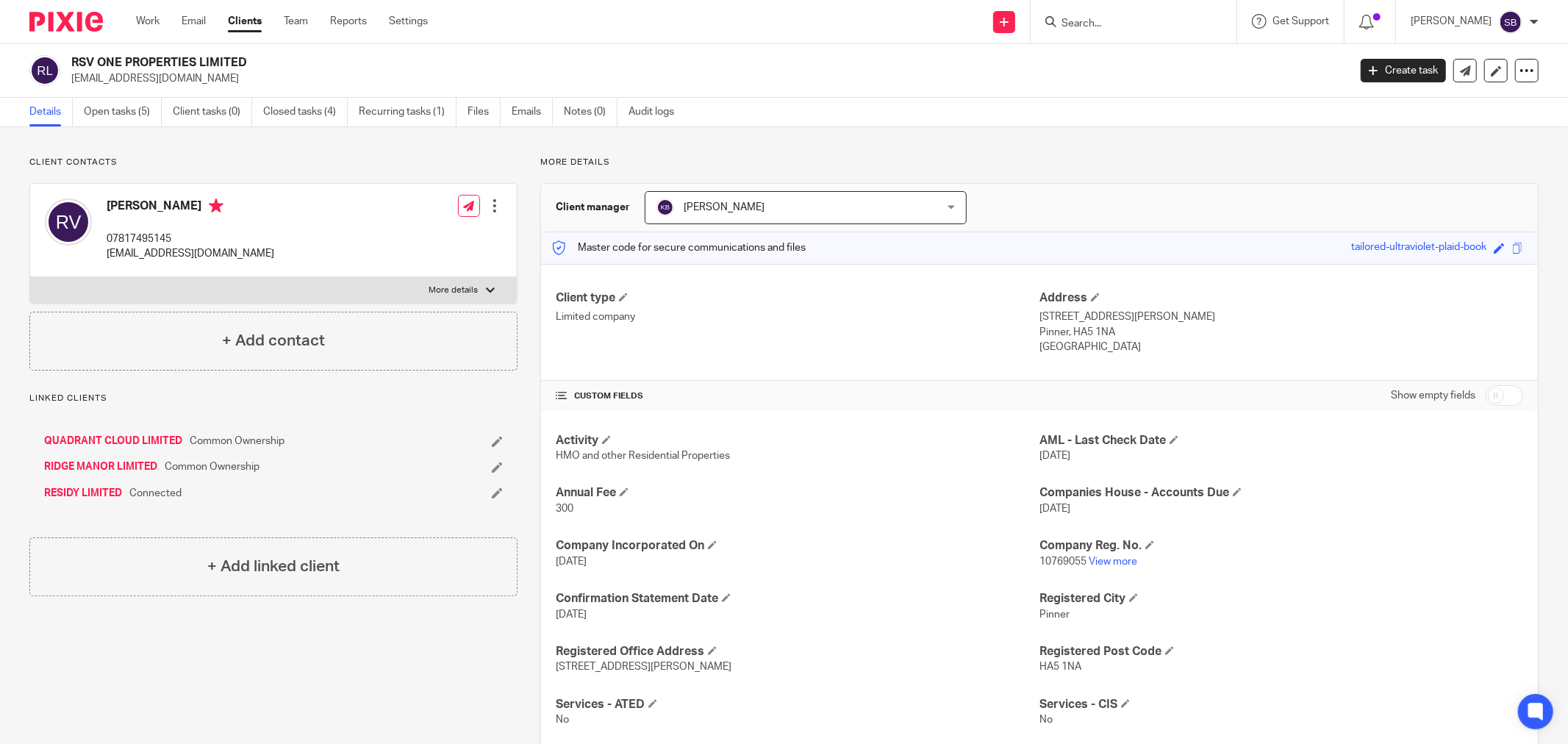
drag, startPoint x: 70, startPoint y: 57, endPoint x: 304, endPoint y: 54, distance: 234.0
click at [304, 54] on div "RSV ONE PROPERTIES LIMITED [EMAIL_ADDRESS][DOMAIN_NAME] Create task Update from…" at bounding box center [784, 71] width 1568 height 54
copy h2 "RSV ONE PROPERTIES LIMITED"
click at [70, 467] on link "RIDGE MANOR LIMITED" at bounding box center [100, 467] width 113 height 15
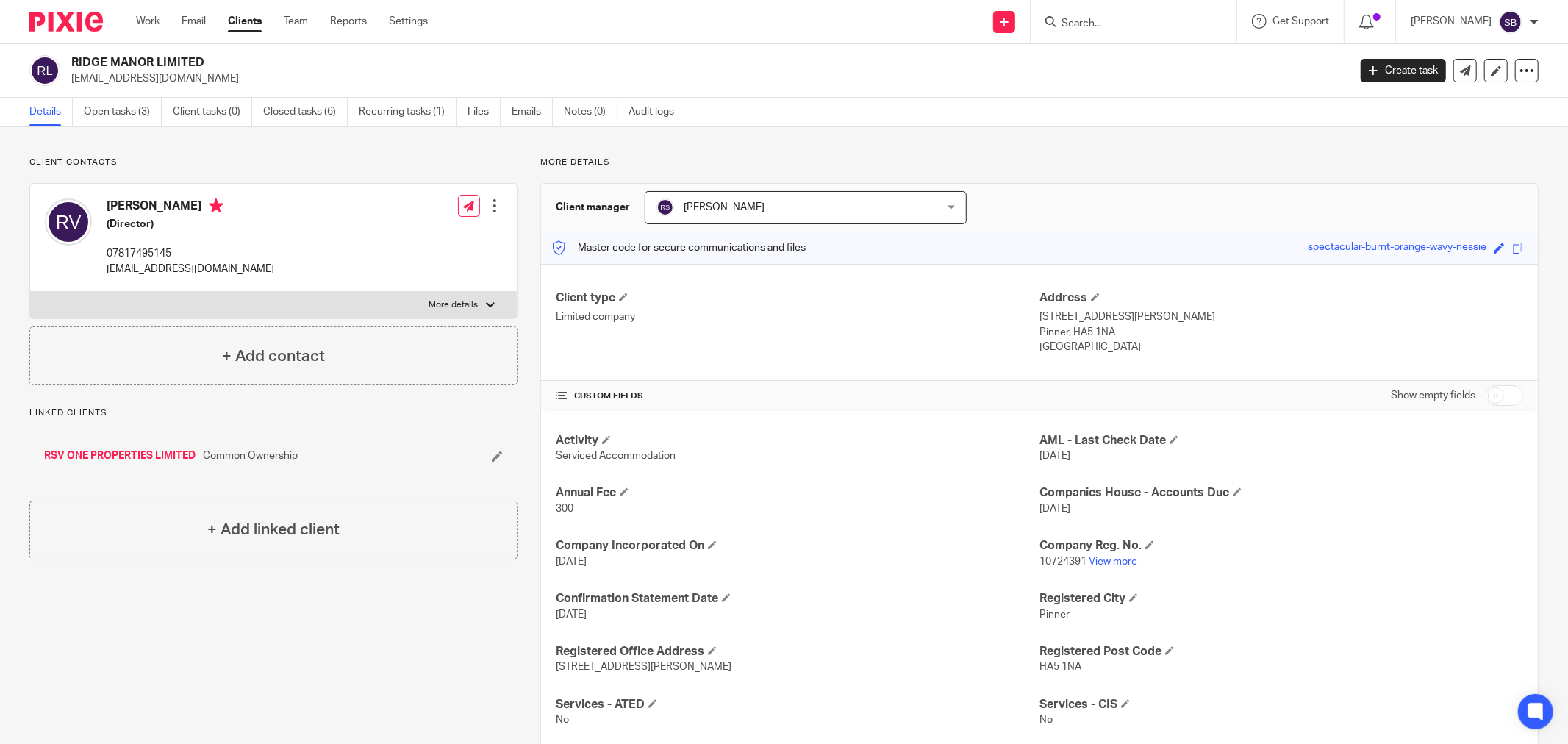
drag, startPoint x: 71, startPoint y: 61, endPoint x: 214, endPoint y: 61, distance: 143.0
click at [214, 61] on h2 "RIDGE MANOR LIMITED" at bounding box center [578, 63] width 1014 height 16
copy h2 "RIDGE MANOR LIMITED"
